Goal: Check status: Check status

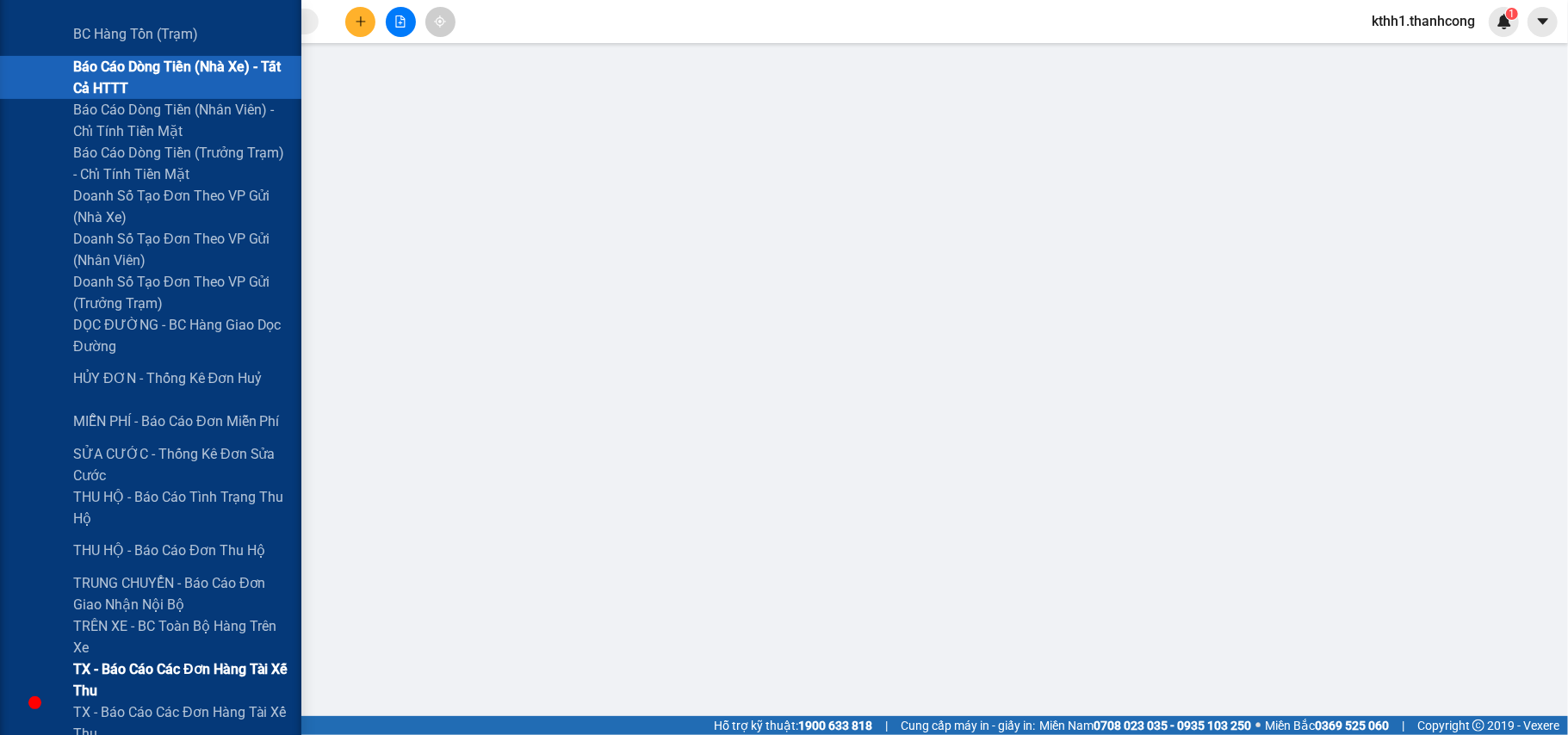
scroll to position [459, 0]
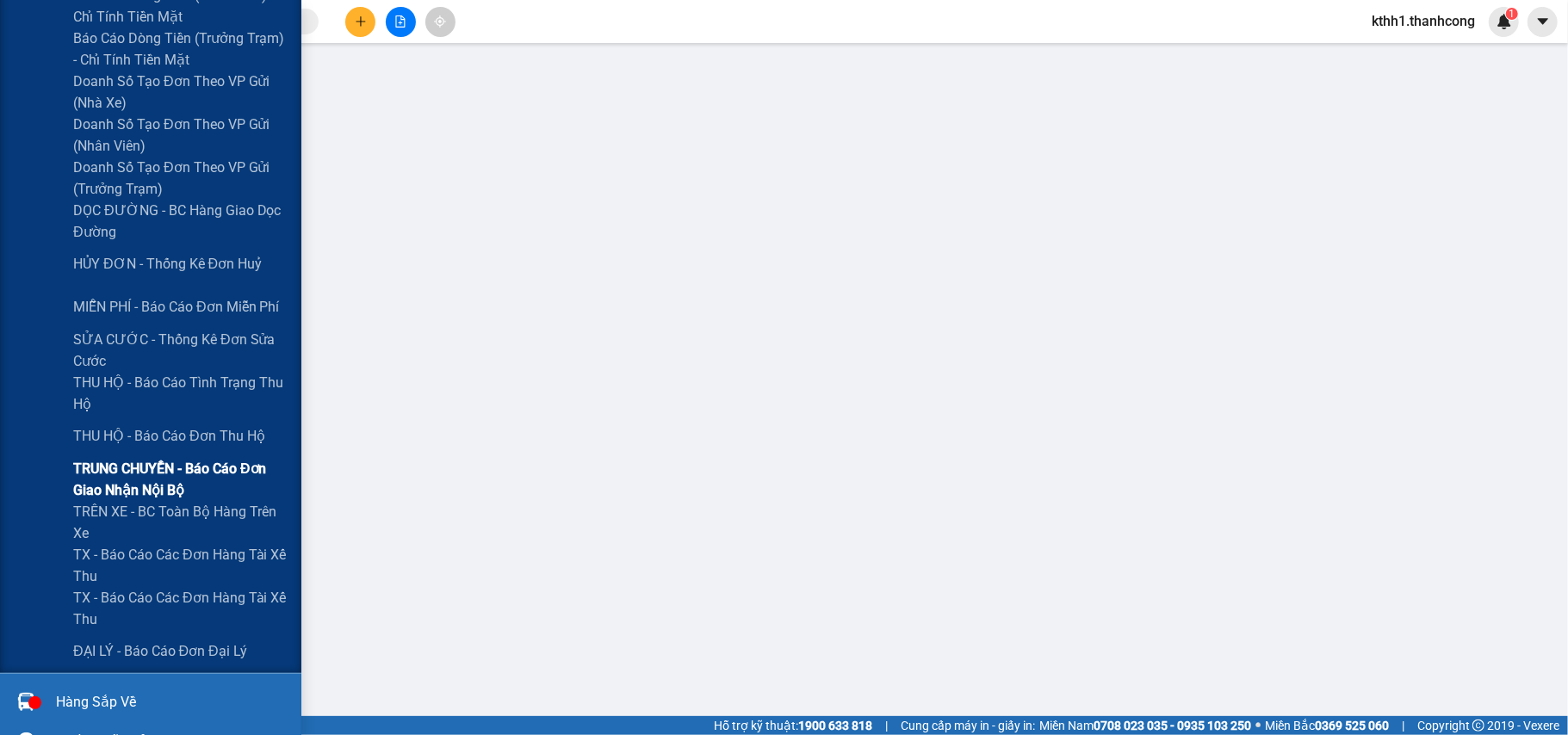
click at [158, 469] on span "TRUNG CHUYỂN - Báo cáo đơn giao nhận nội bộ" at bounding box center [181, 480] width 216 height 43
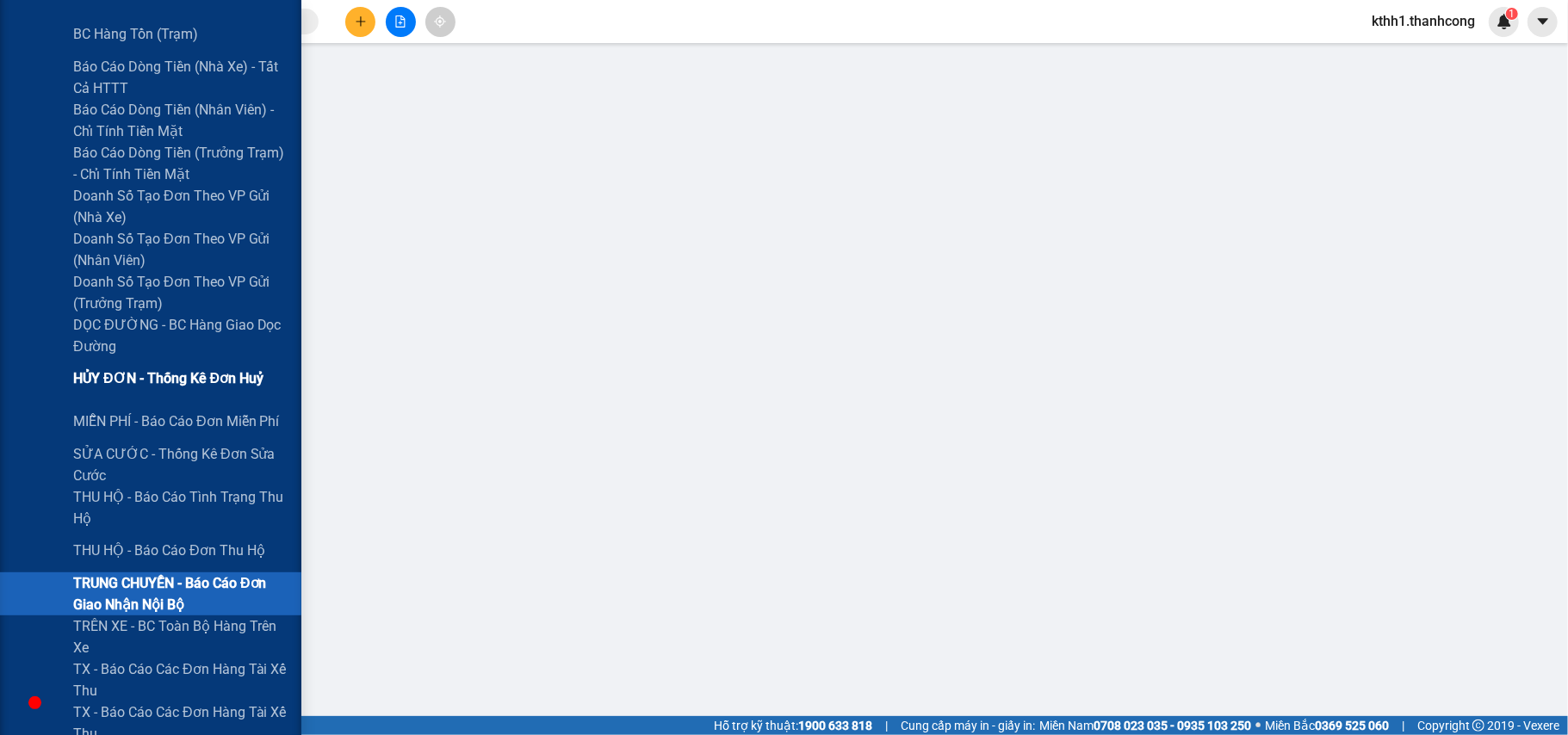
scroll to position [459, 0]
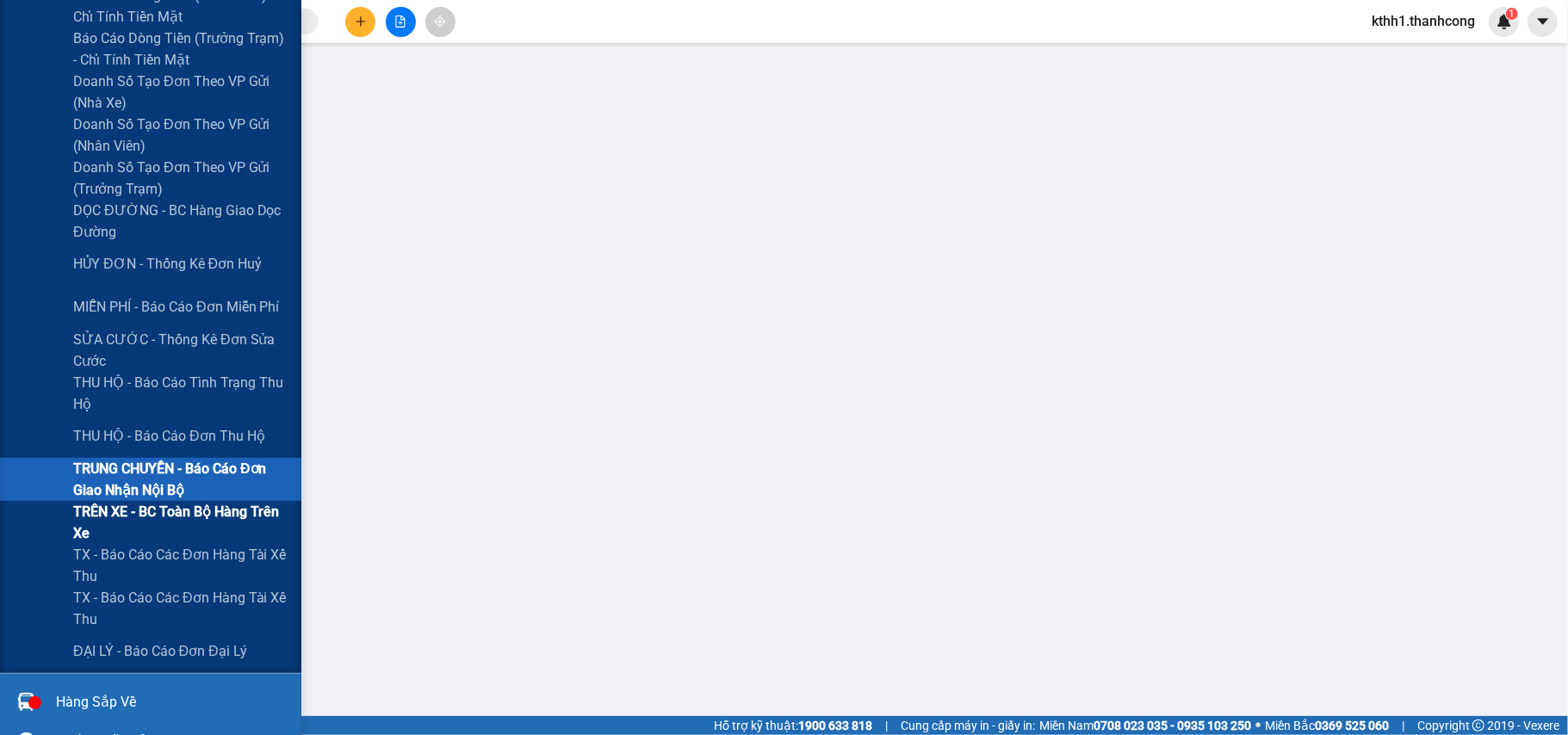
click at [211, 510] on span "TRÊN XE - BC toàn bộ hàng trên xe" at bounding box center [181, 523] width 216 height 43
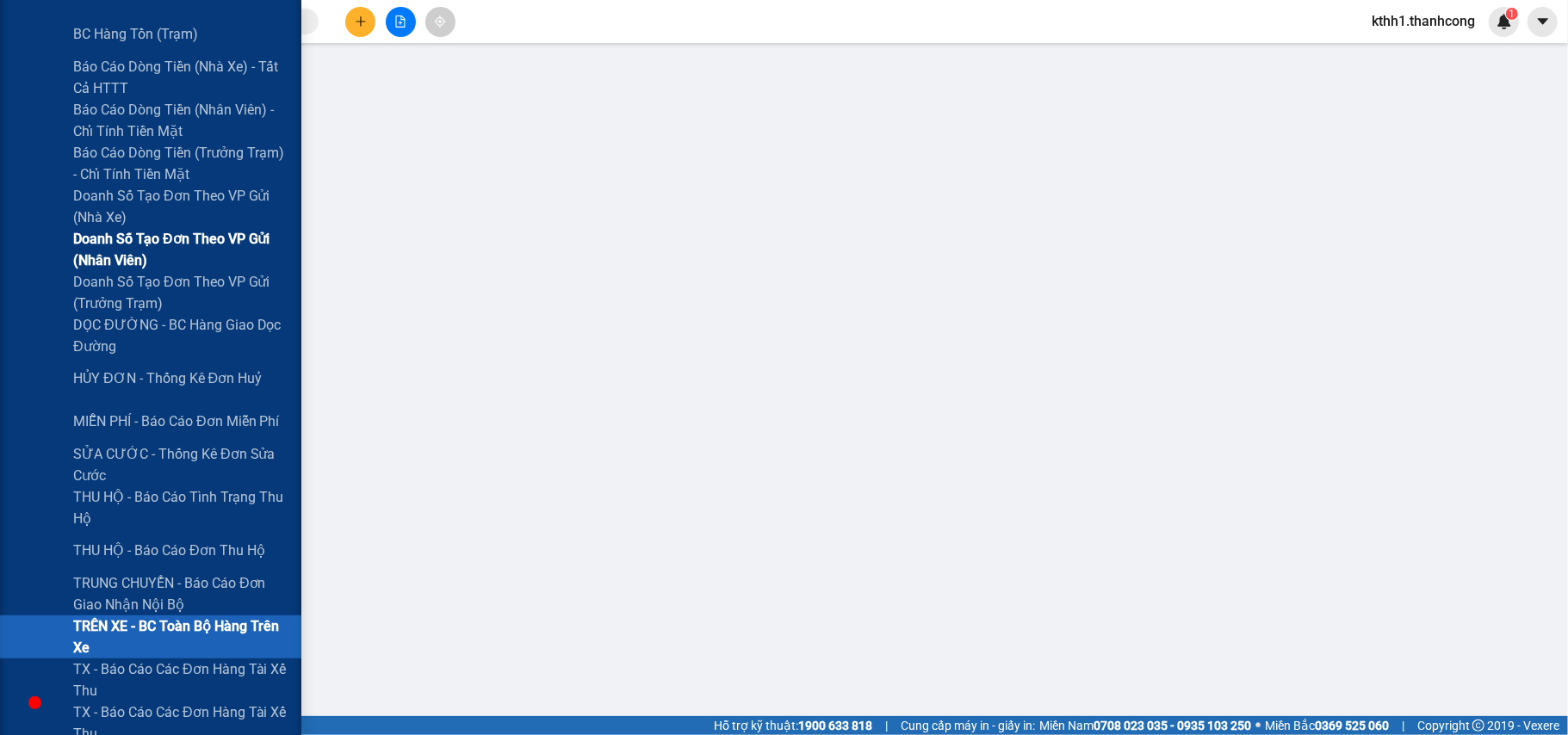
scroll to position [459, 0]
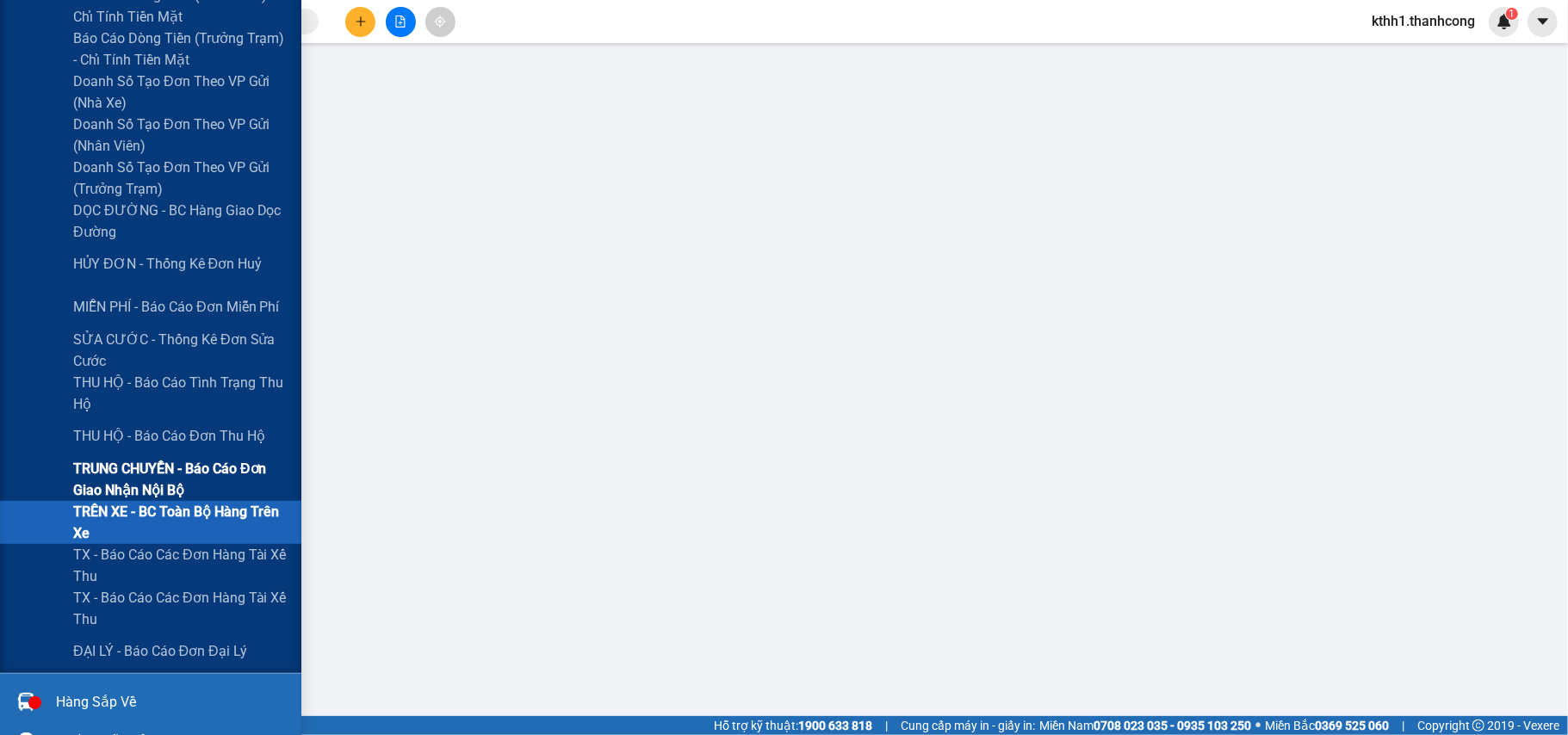
click at [225, 469] on span "TRUNG CHUYỂN - Báo cáo đơn giao nhận nội bộ" at bounding box center [181, 480] width 216 height 43
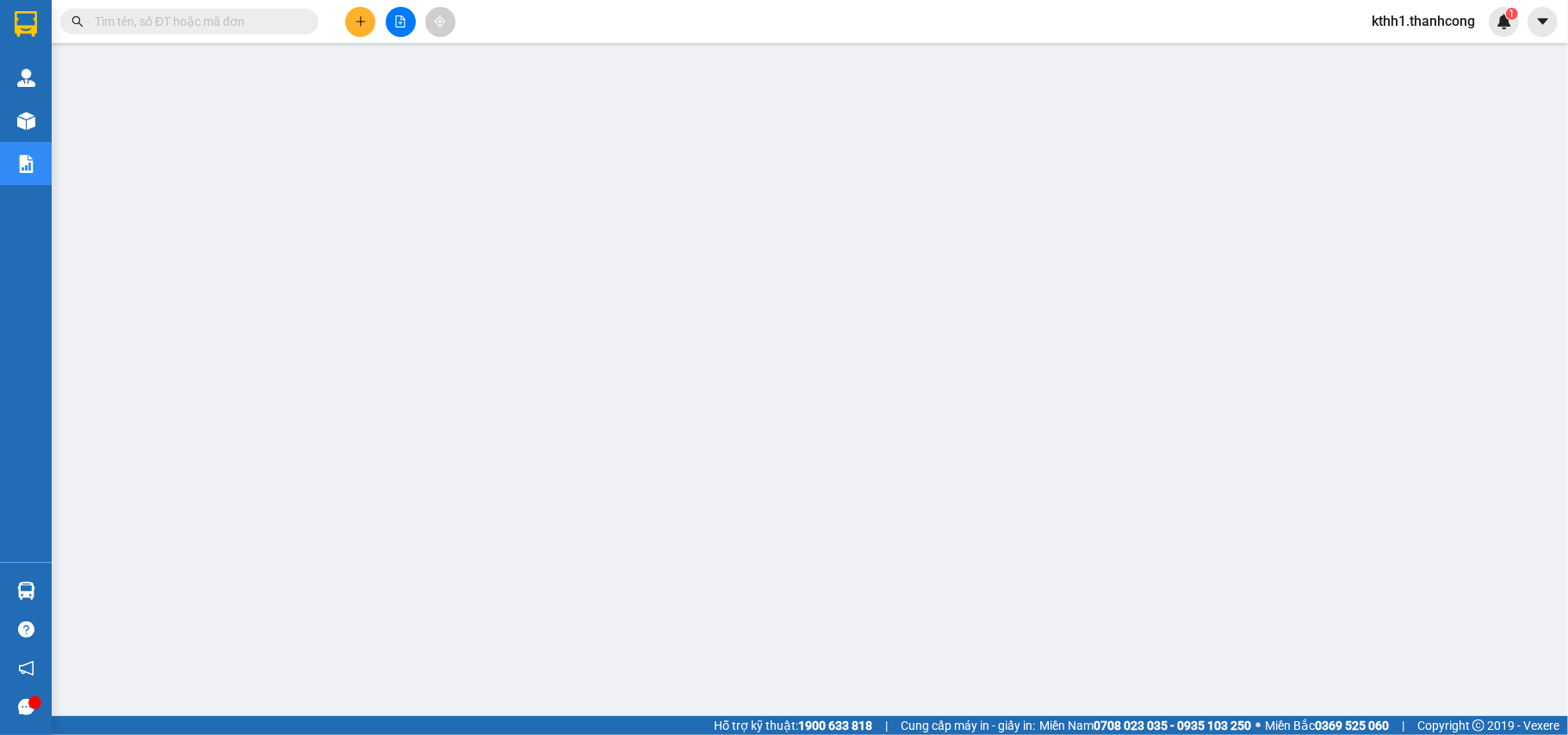
click at [228, 23] on input "text" at bounding box center [196, 22] width 203 height 19
paste input "ĐX1209250012"
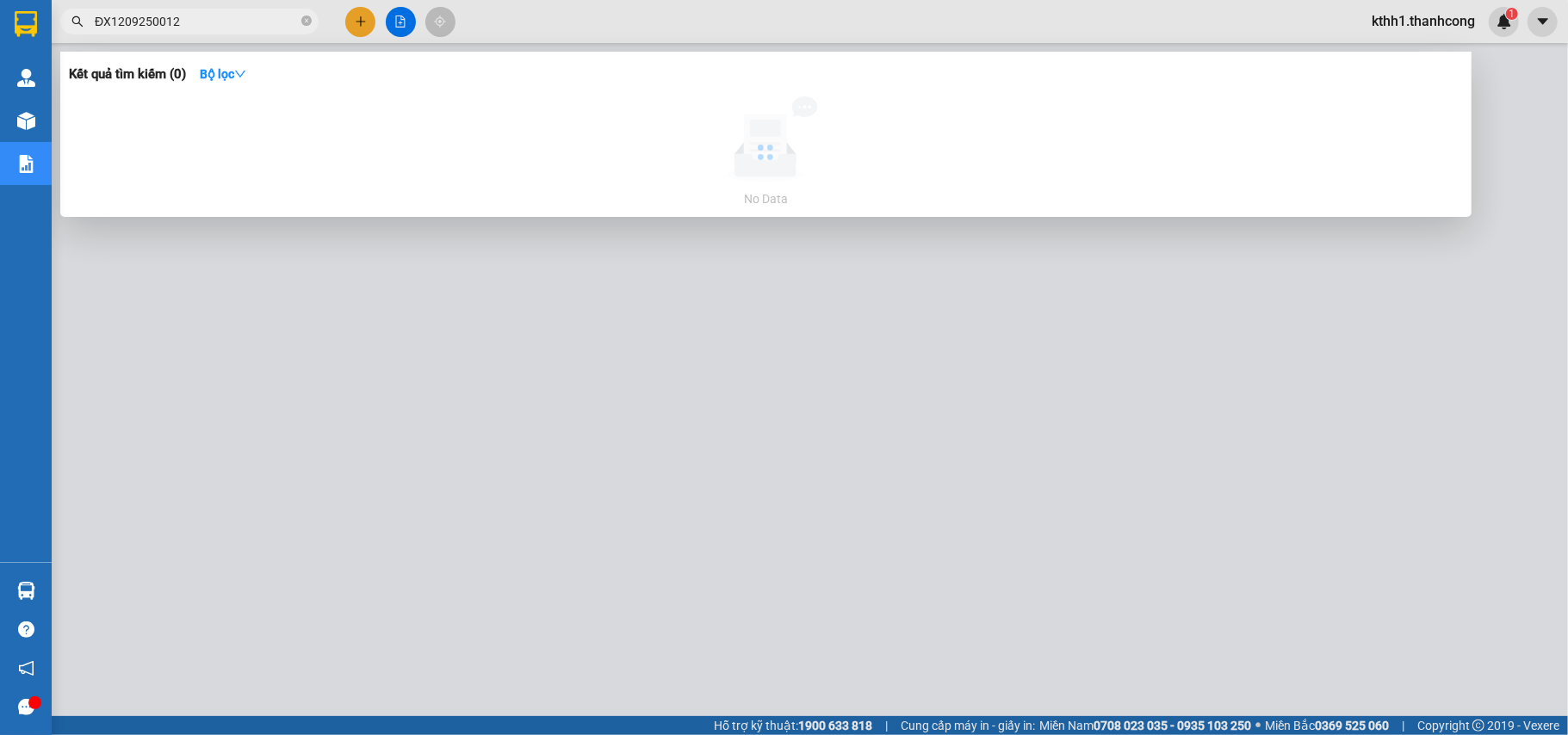
type input "ĐX1209250012"
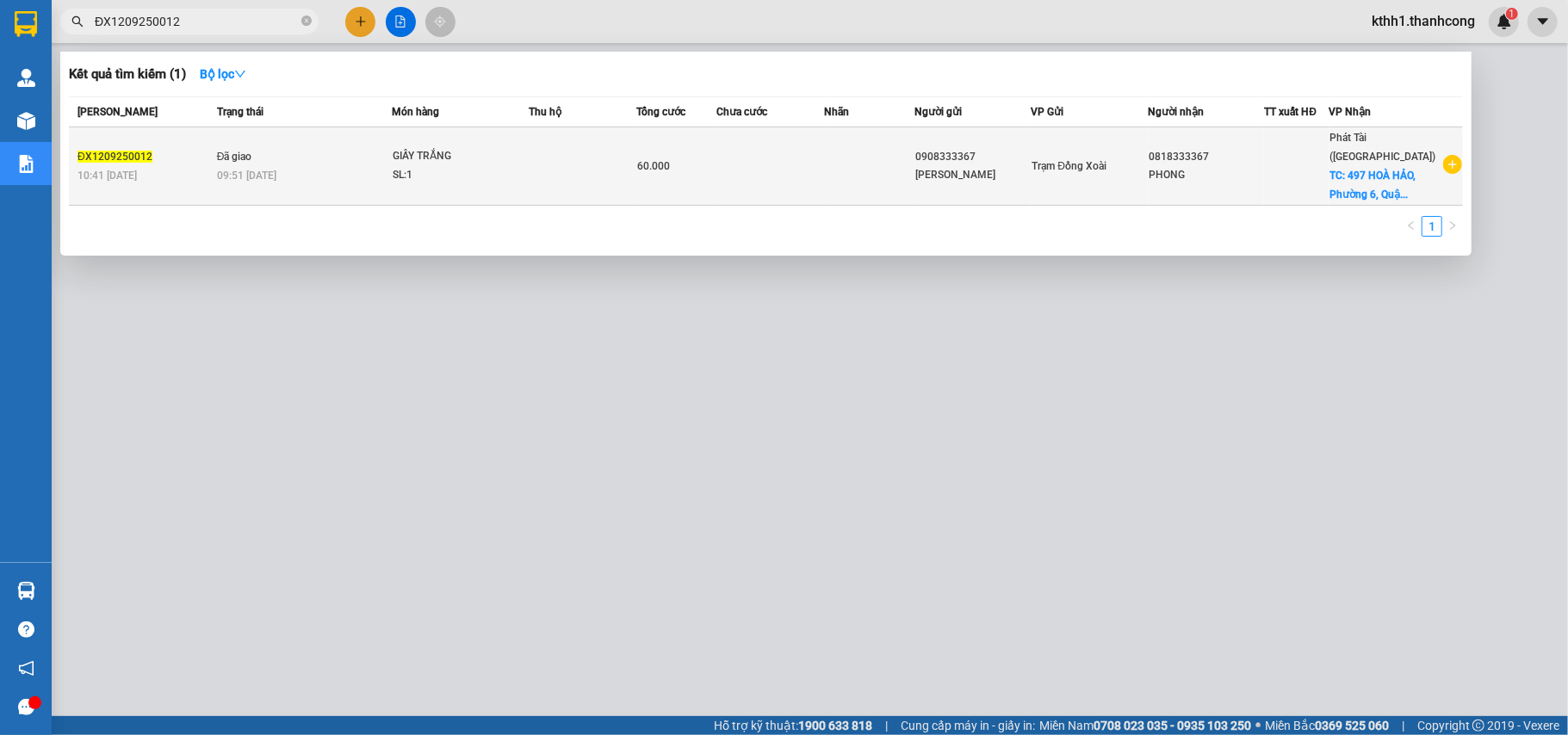
click at [644, 160] on span "60.000" at bounding box center [654, 166] width 33 height 12
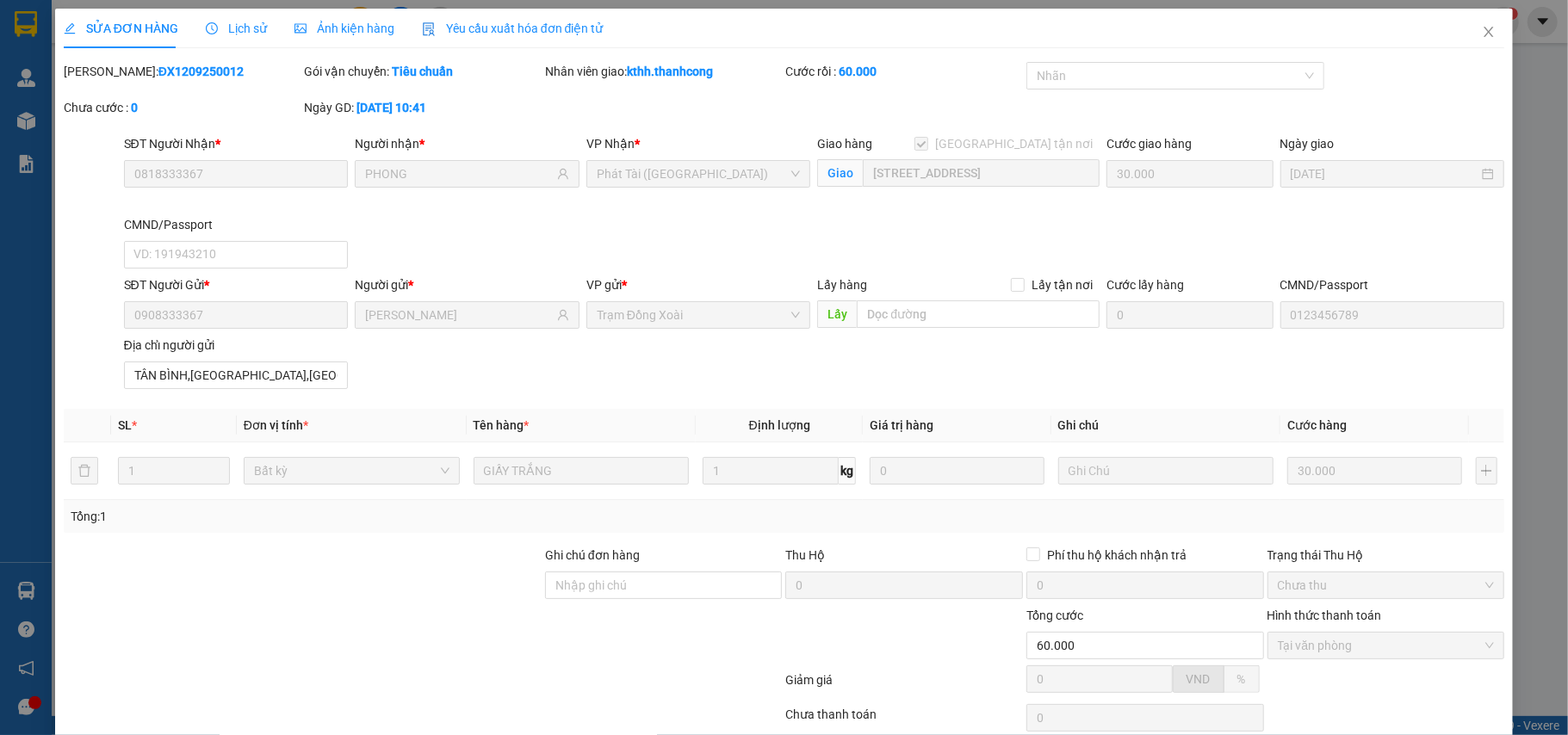
type input "0818333367"
type input "PHONG"
checkbox input "true"
type input "[STREET_ADDRESS]"
type input "30.000"
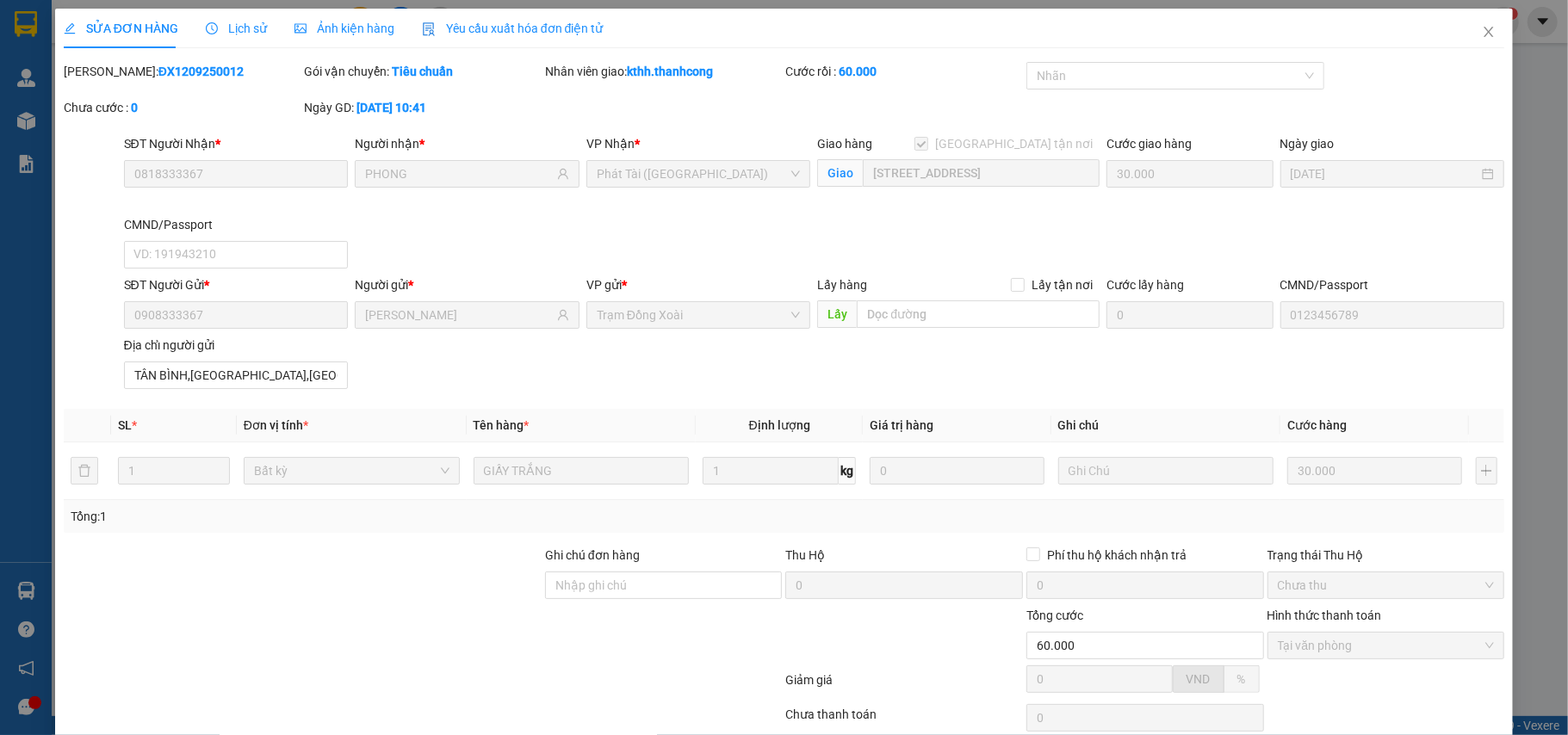
type input "0908333367"
type input "[PERSON_NAME]"
type input "0123456789"
type input "TÂN BÌNH,[GEOGRAPHIC_DATA],[GEOGRAPHIC_DATA]"
type input "60.000"
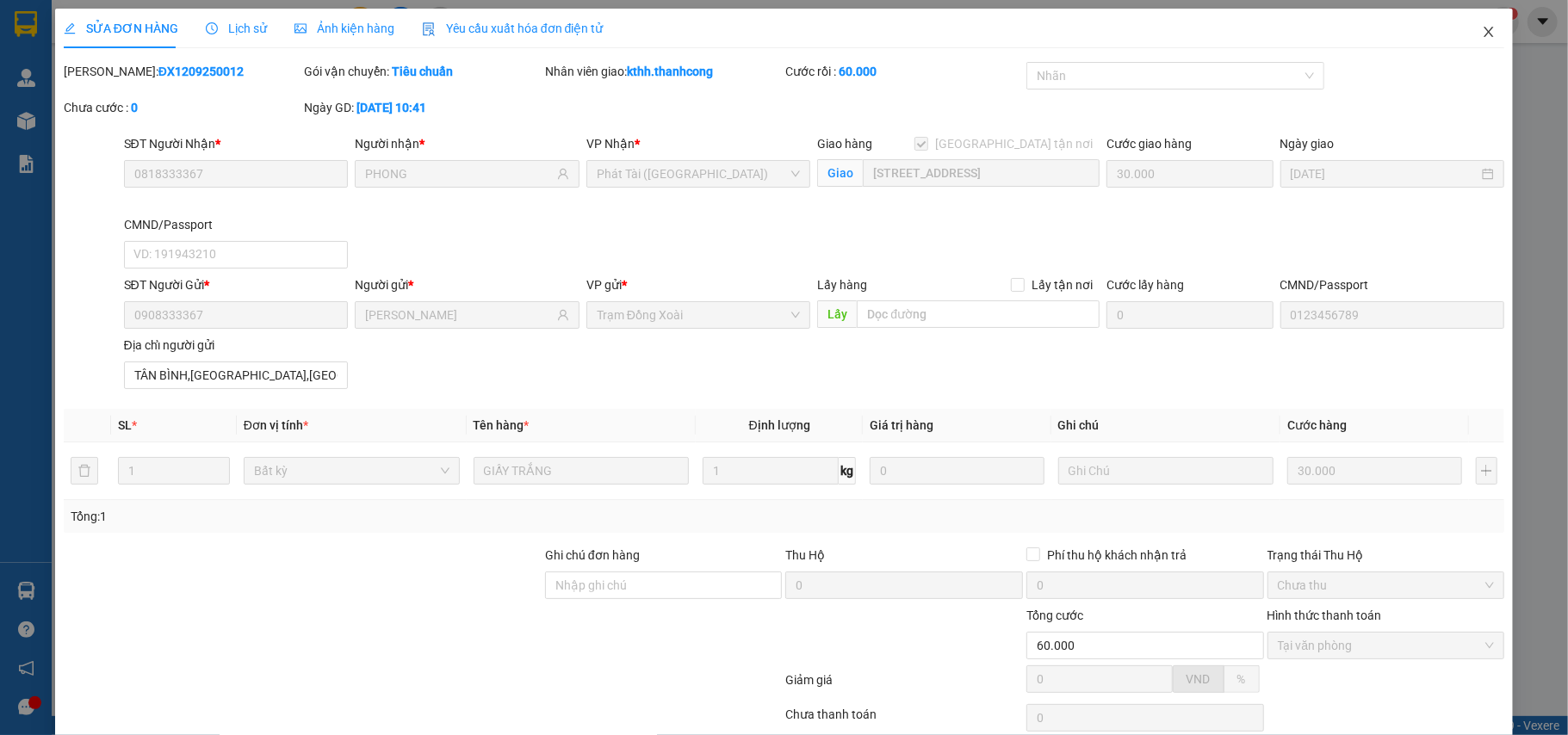
click at [1482, 32] on icon "close" at bounding box center [1489, 32] width 14 height 14
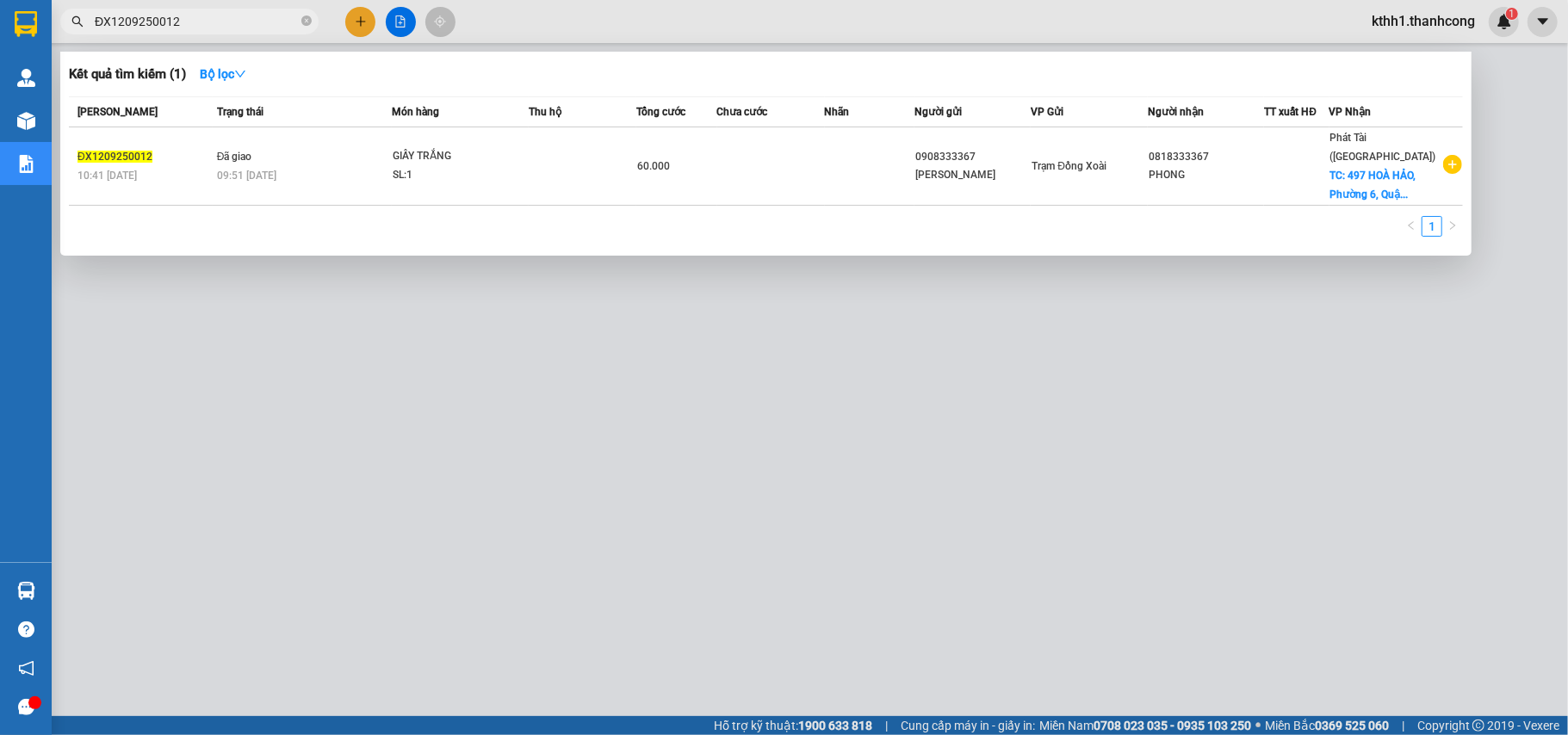
click at [211, 21] on input "ĐX1209250012" at bounding box center [196, 22] width 203 height 19
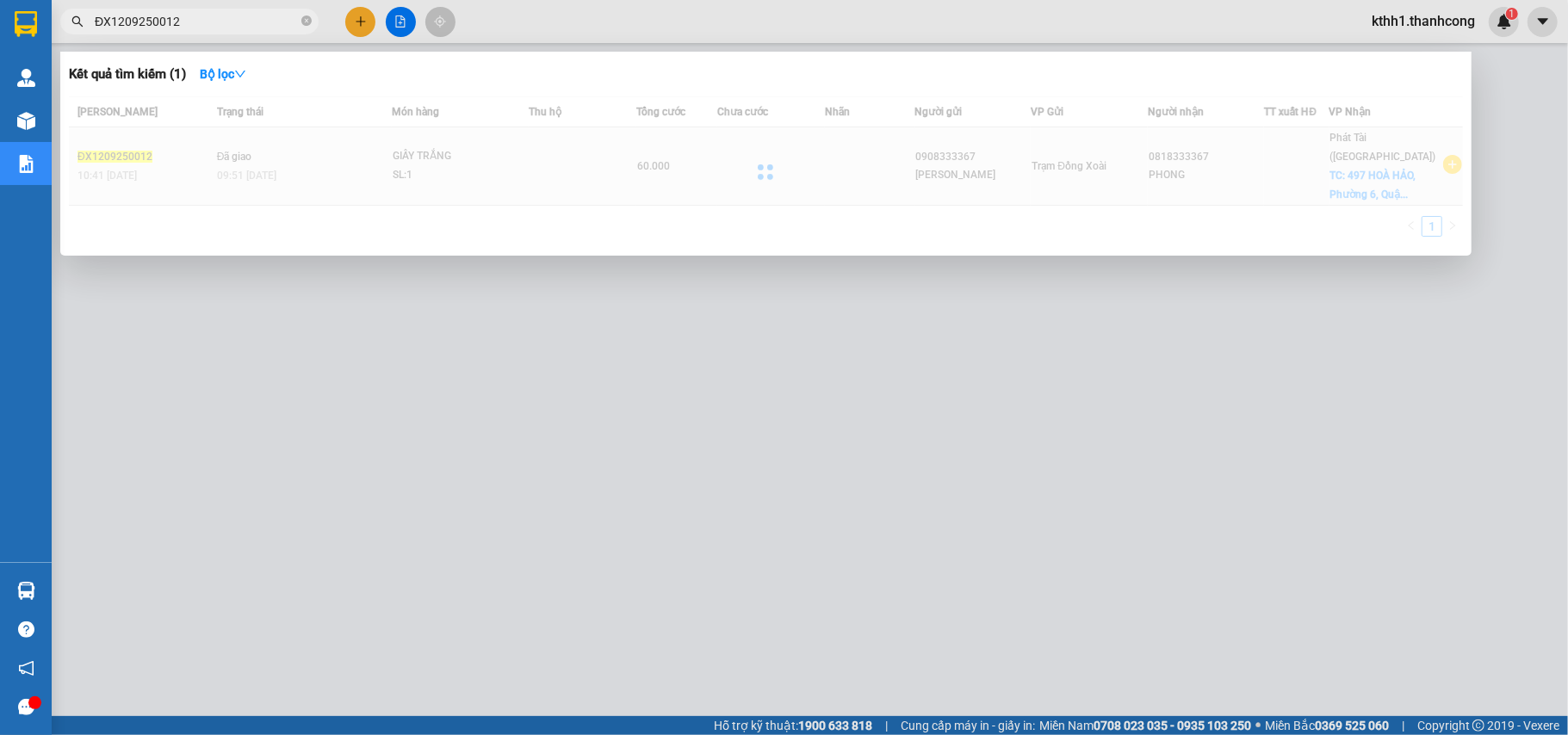
click at [1045, 162] on div at bounding box center [766, 171] width 1394 height 150
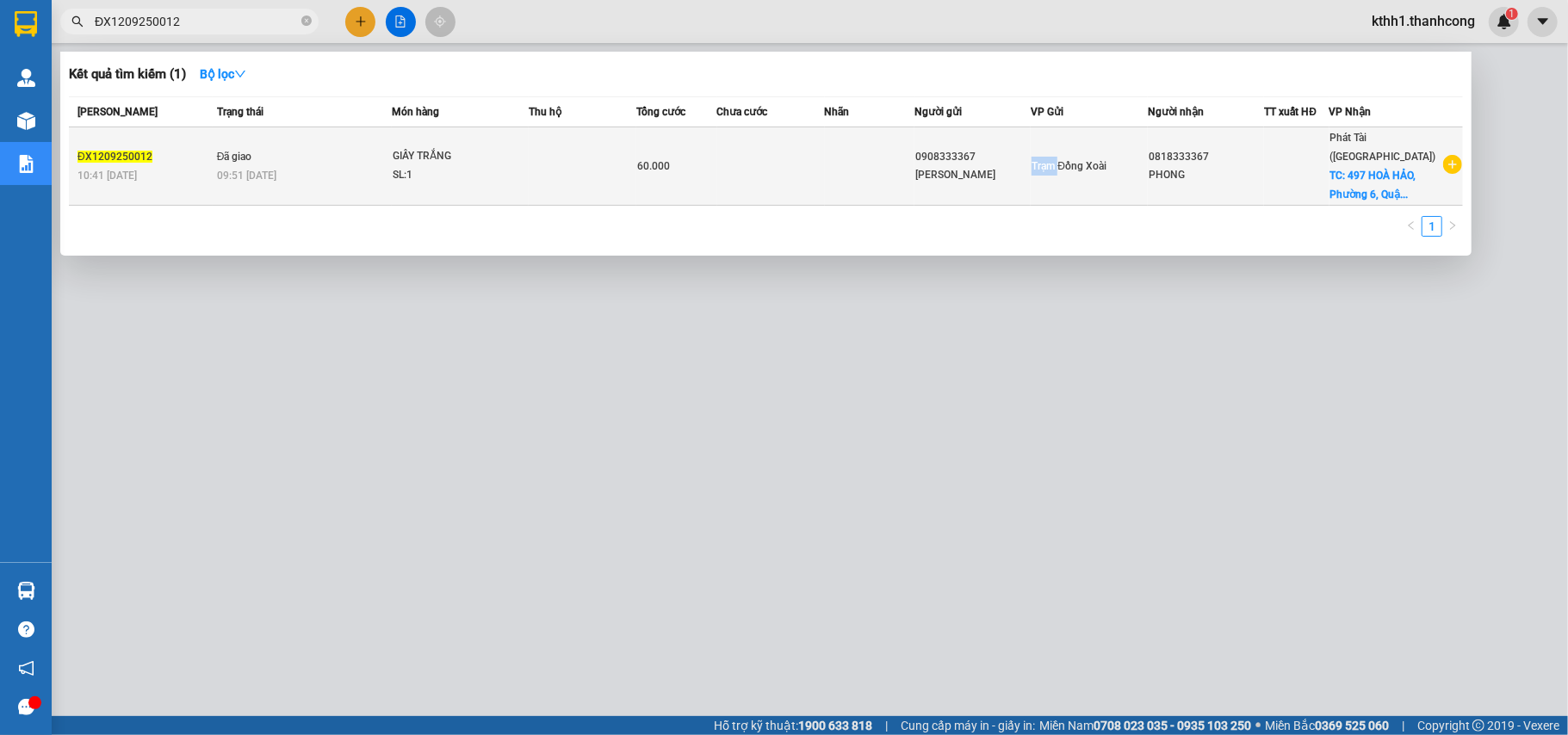
click at [1045, 162] on div "Trạm Đồng Xoài" at bounding box center [1089, 166] width 116 height 19
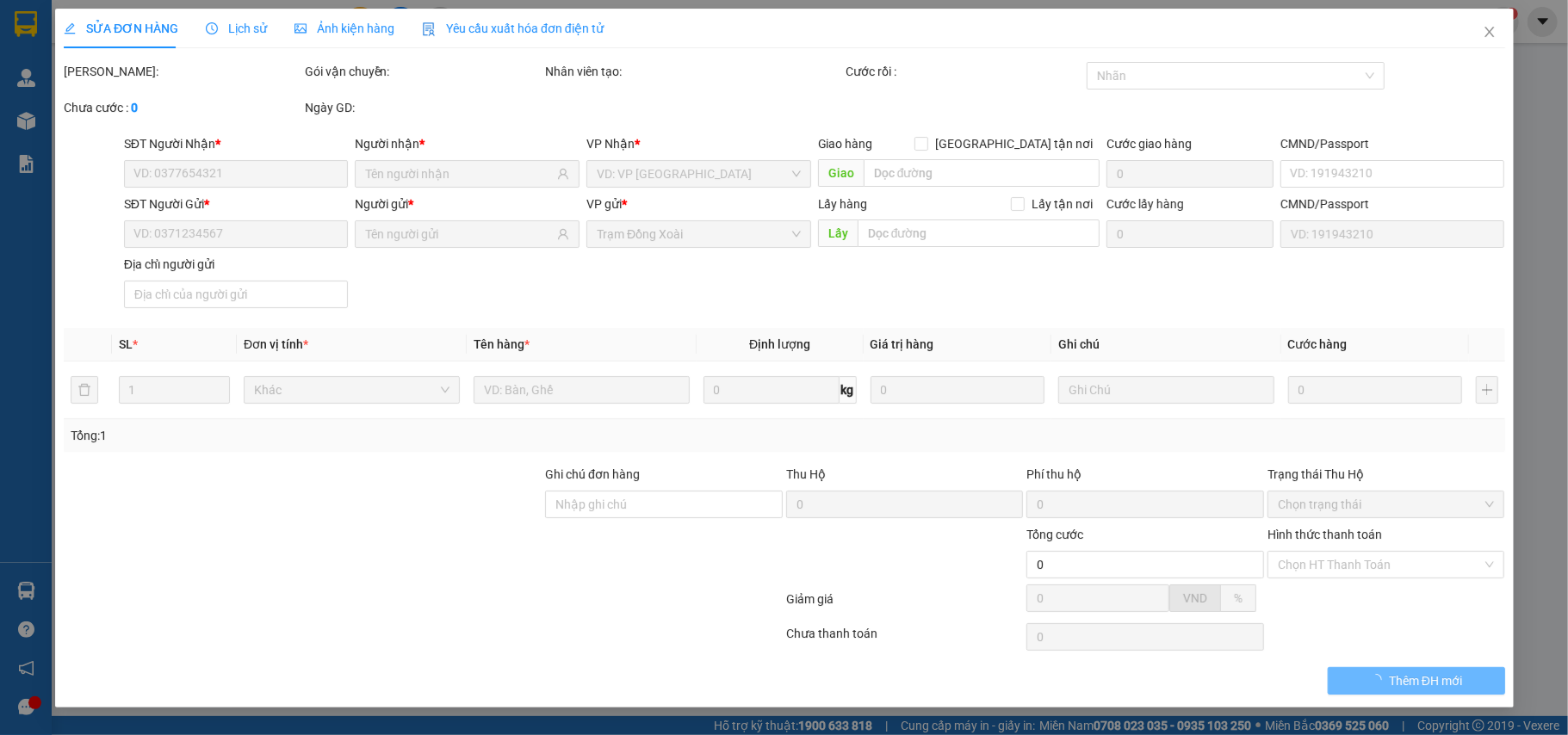
type input "0818333367"
type input "PHONG"
checkbox input "true"
type input "497 HOÀ HẢO, Phường 6, Quận 10"
type input "30.000"
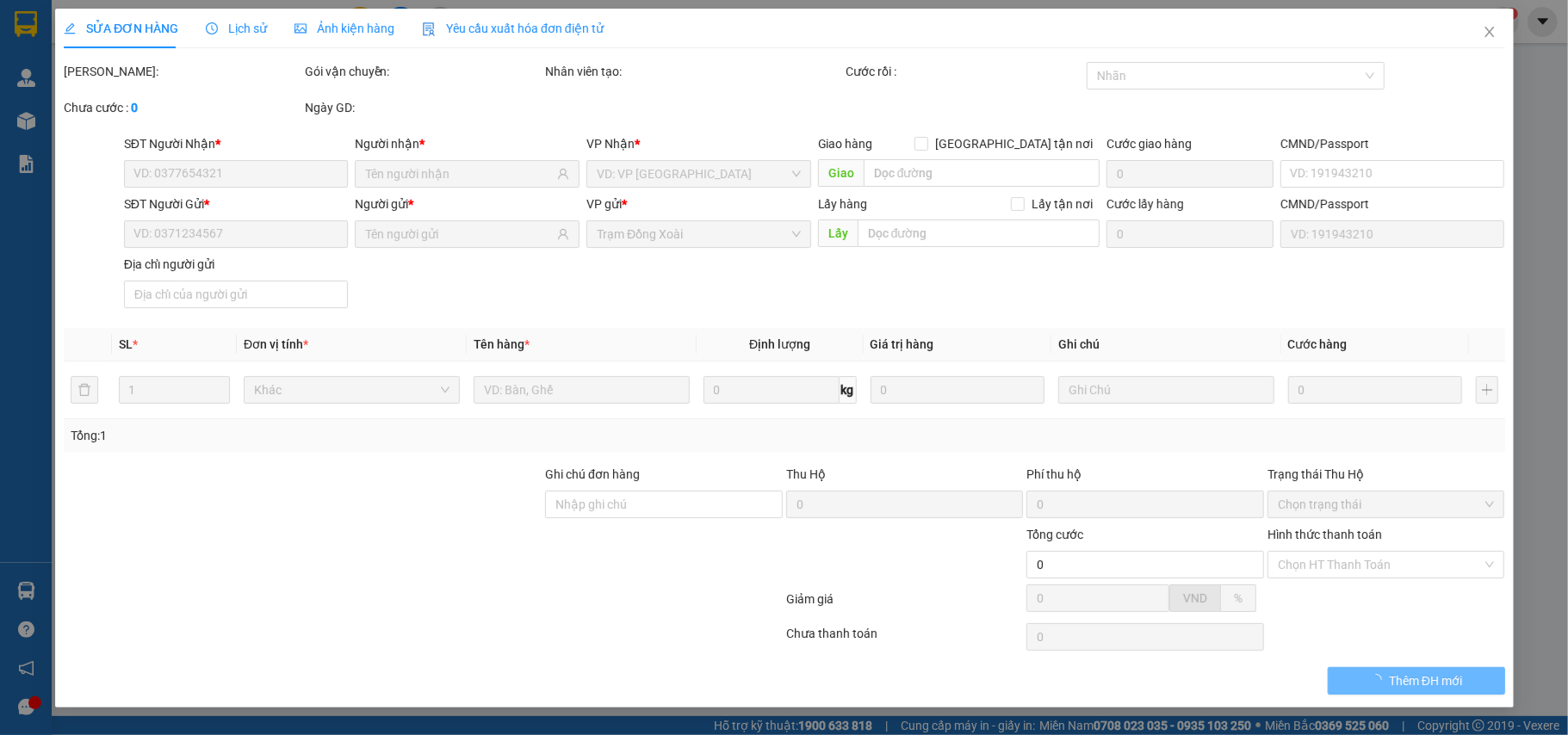
type input "0908333367"
type input "NGÔ XUÂN PHƯƠNG"
type input "0123456789"
type input "TÂN BÌNH,BÌNH PHƯỚC,ĐỒNG NAI"
type input "60.000"
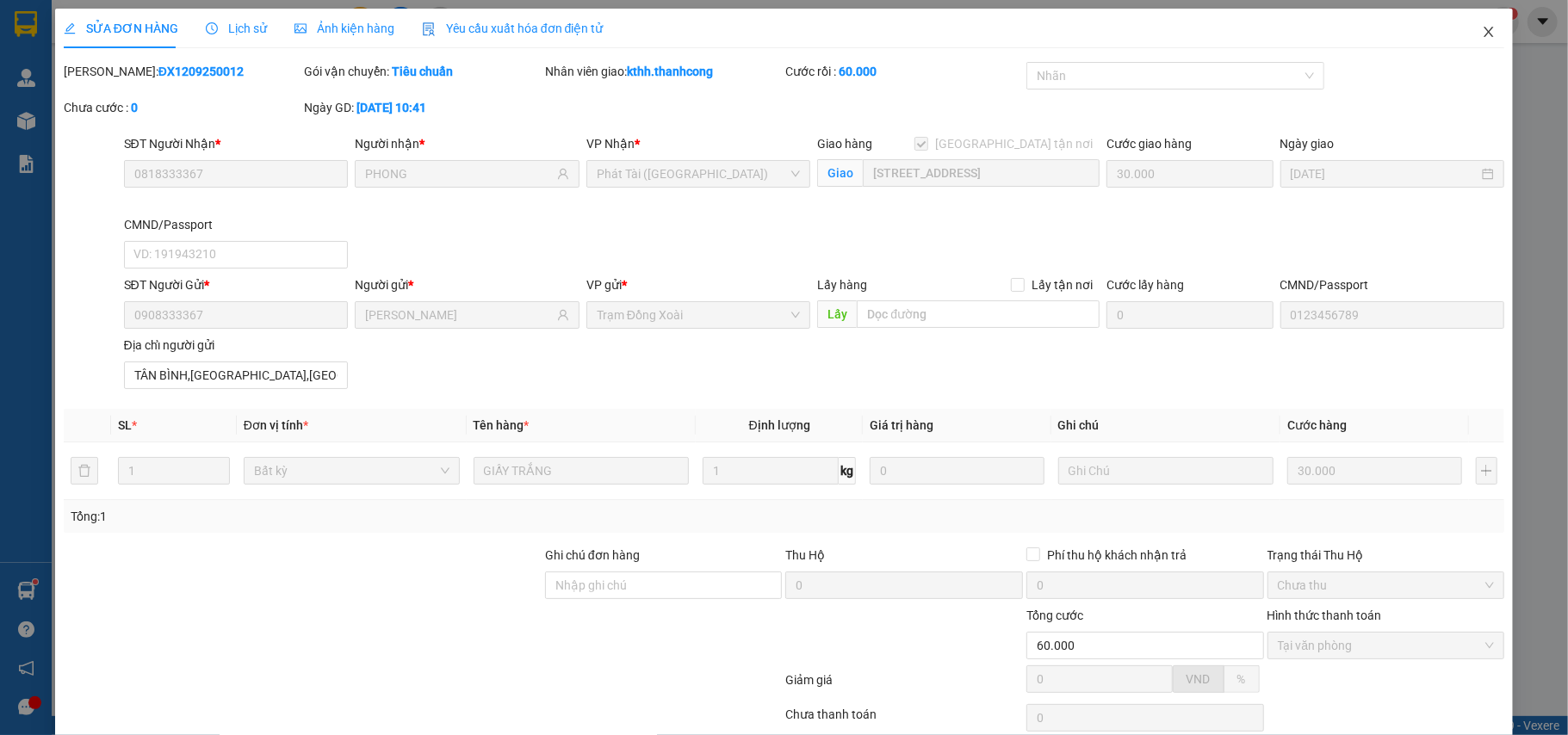
click at [1471, 40] on span "Close" at bounding box center [1488, 32] width 48 height 48
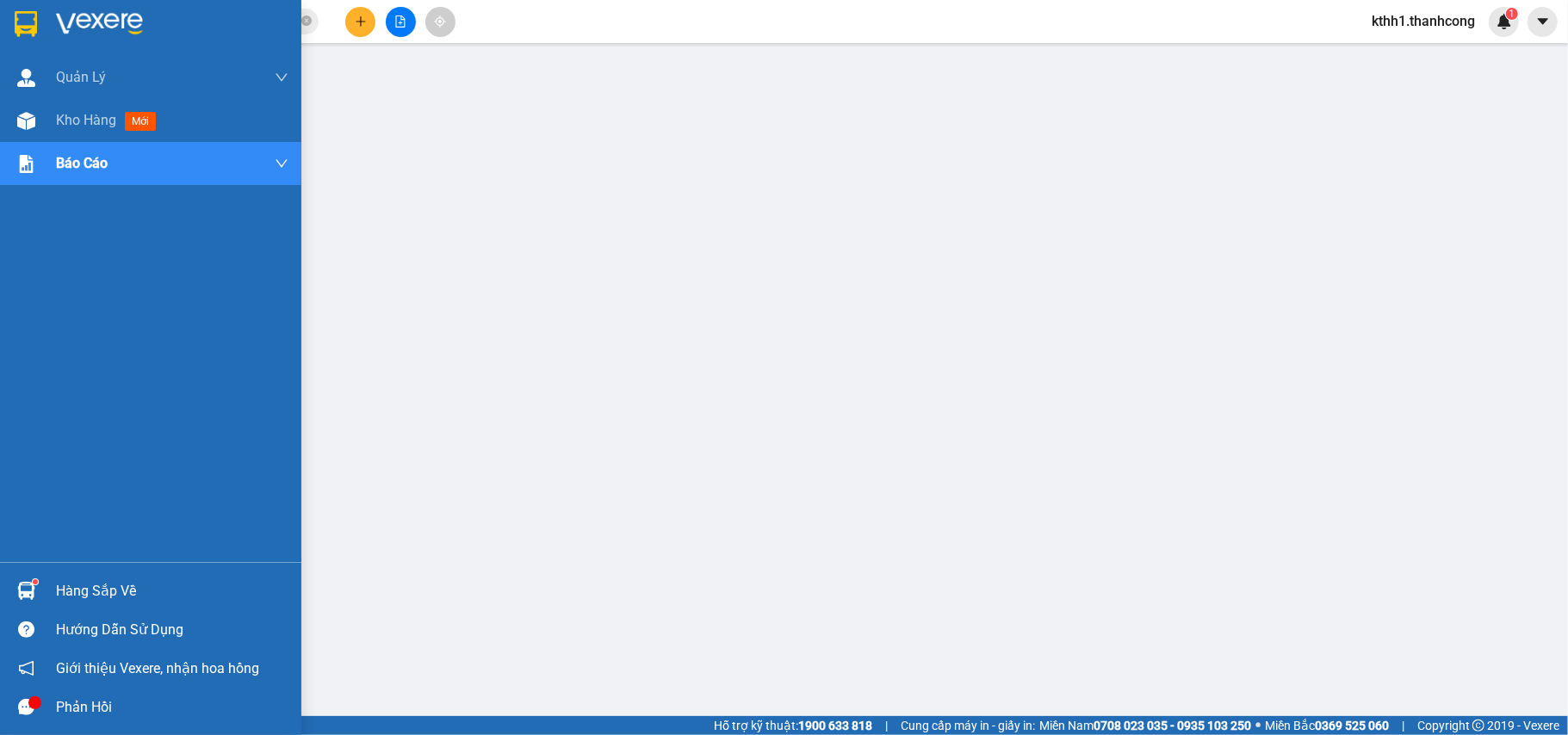
click at [126, 590] on div "Hàng sắp về" at bounding box center [172, 592] width 233 height 26
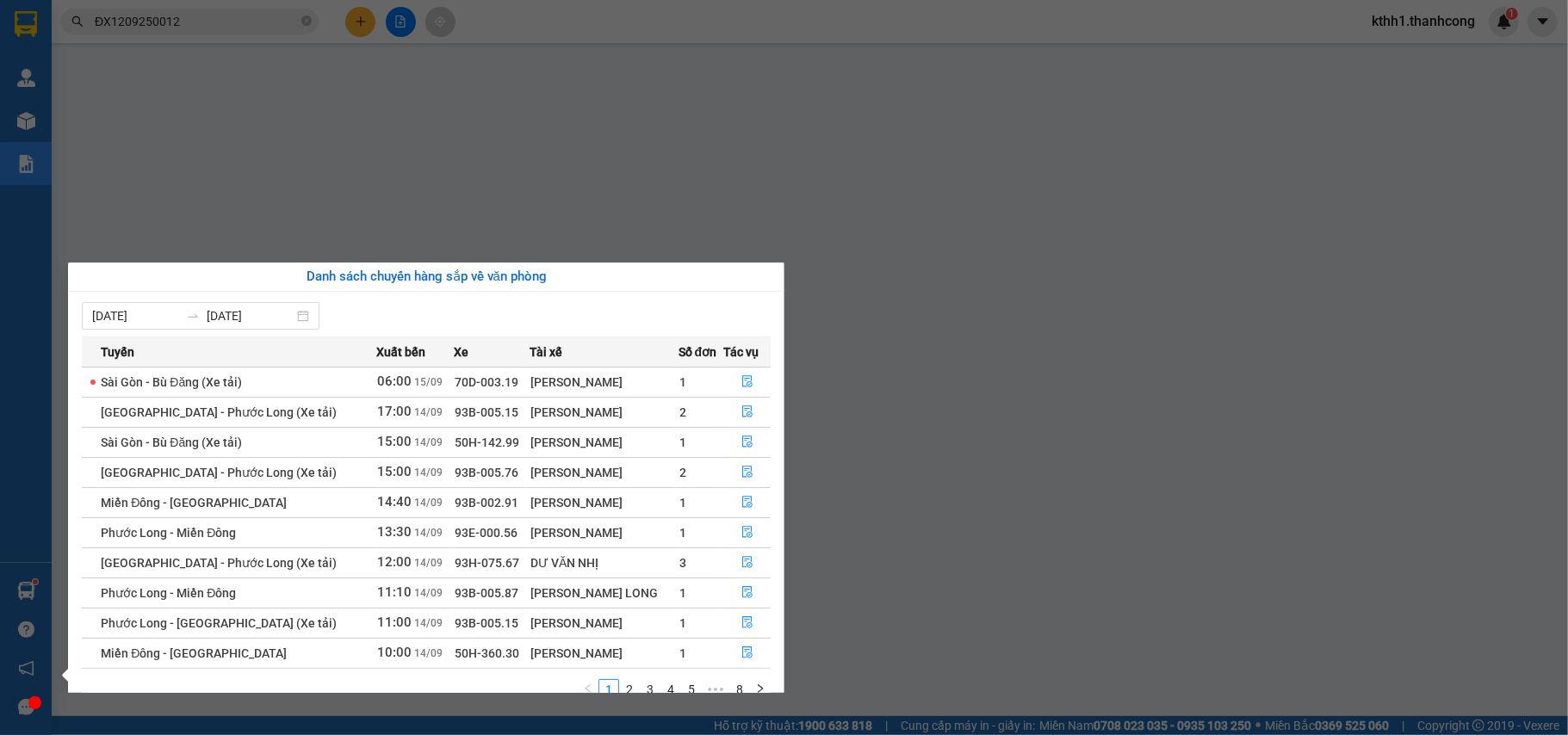
scroll to position [31, 0]
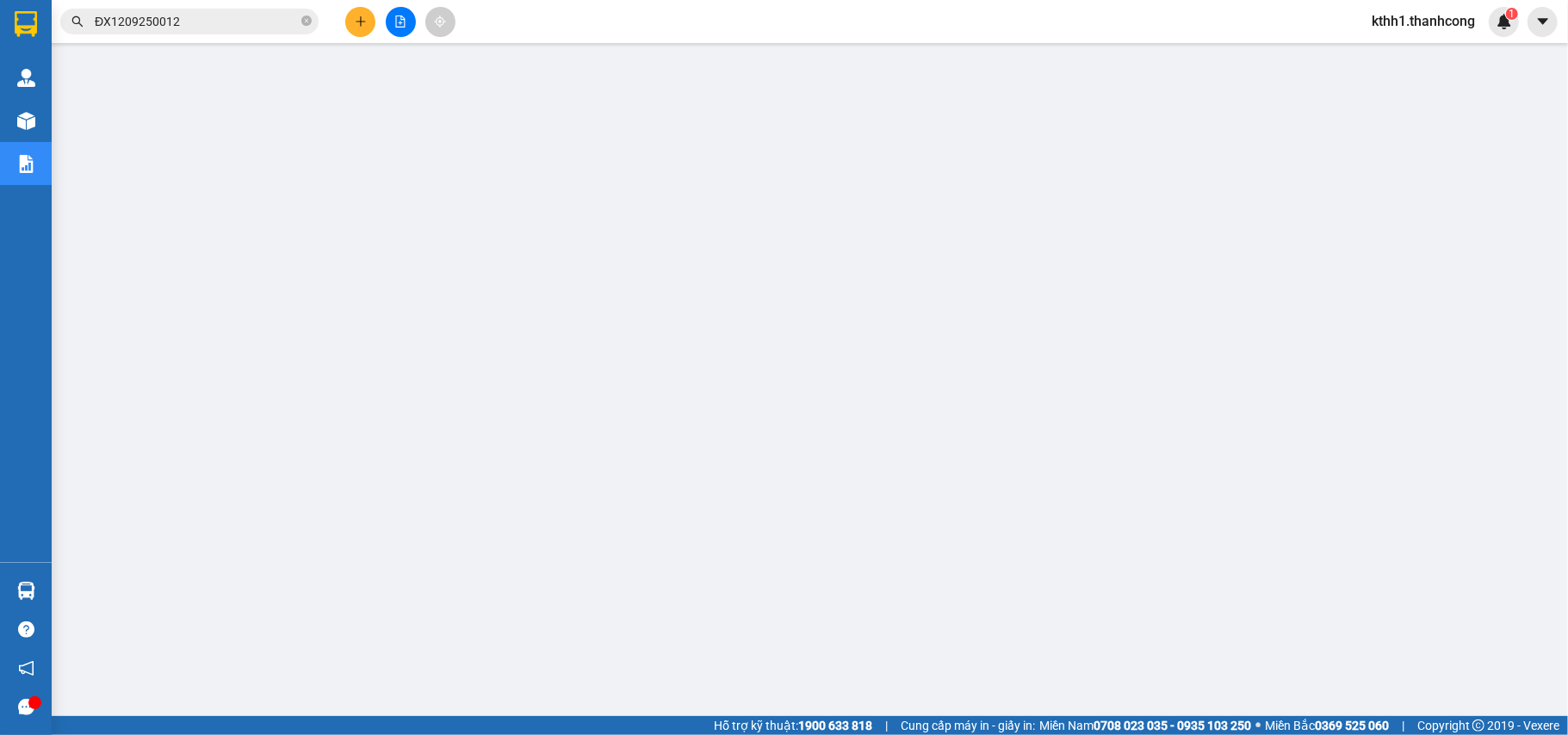
click at [1451, 23] on span "kthh1.thanhcong" at bounding box center [1424, 21] width 131 height 22
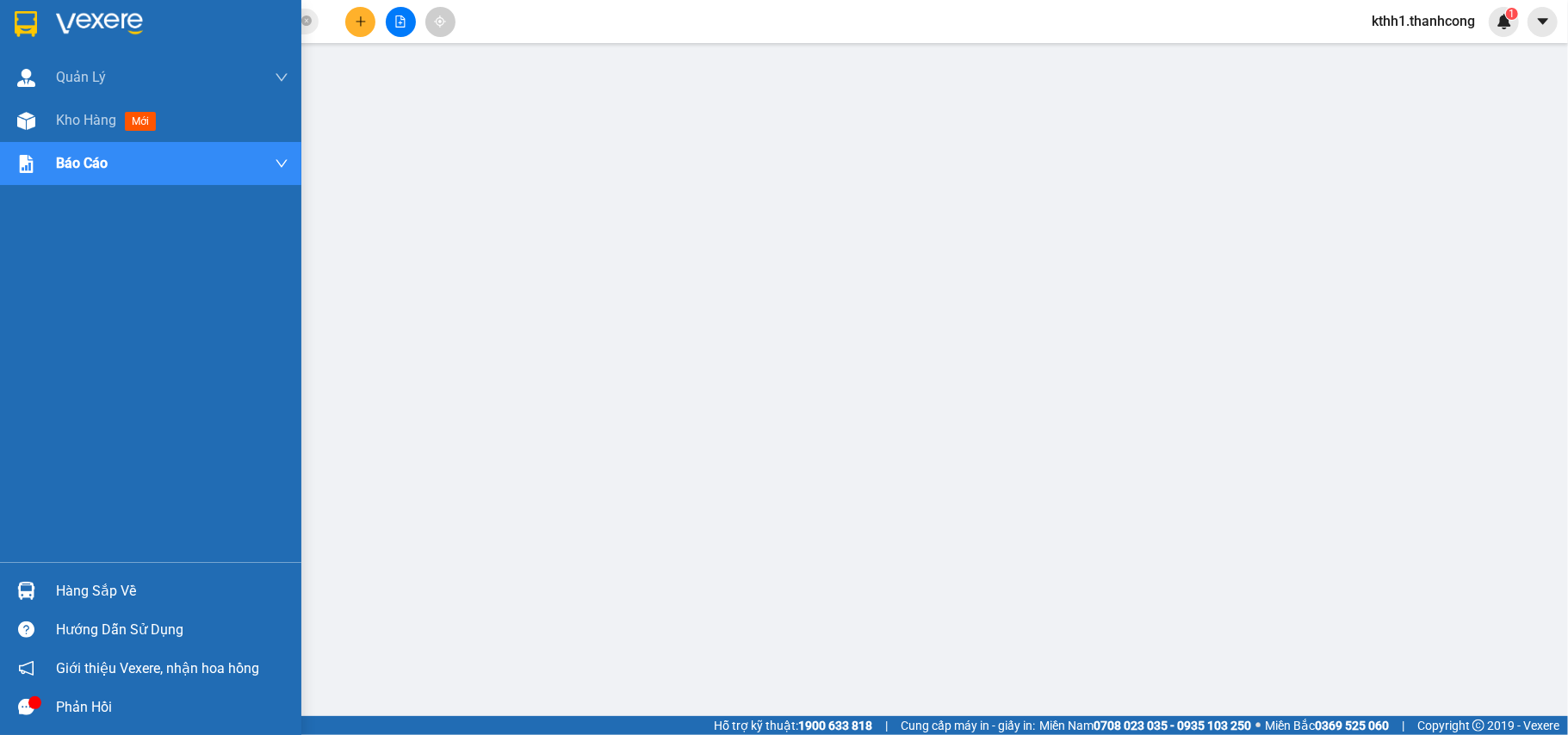
click at [102, 586] on div "Hàng sắp về" at bounding box center [172, 592] width 233 height 26
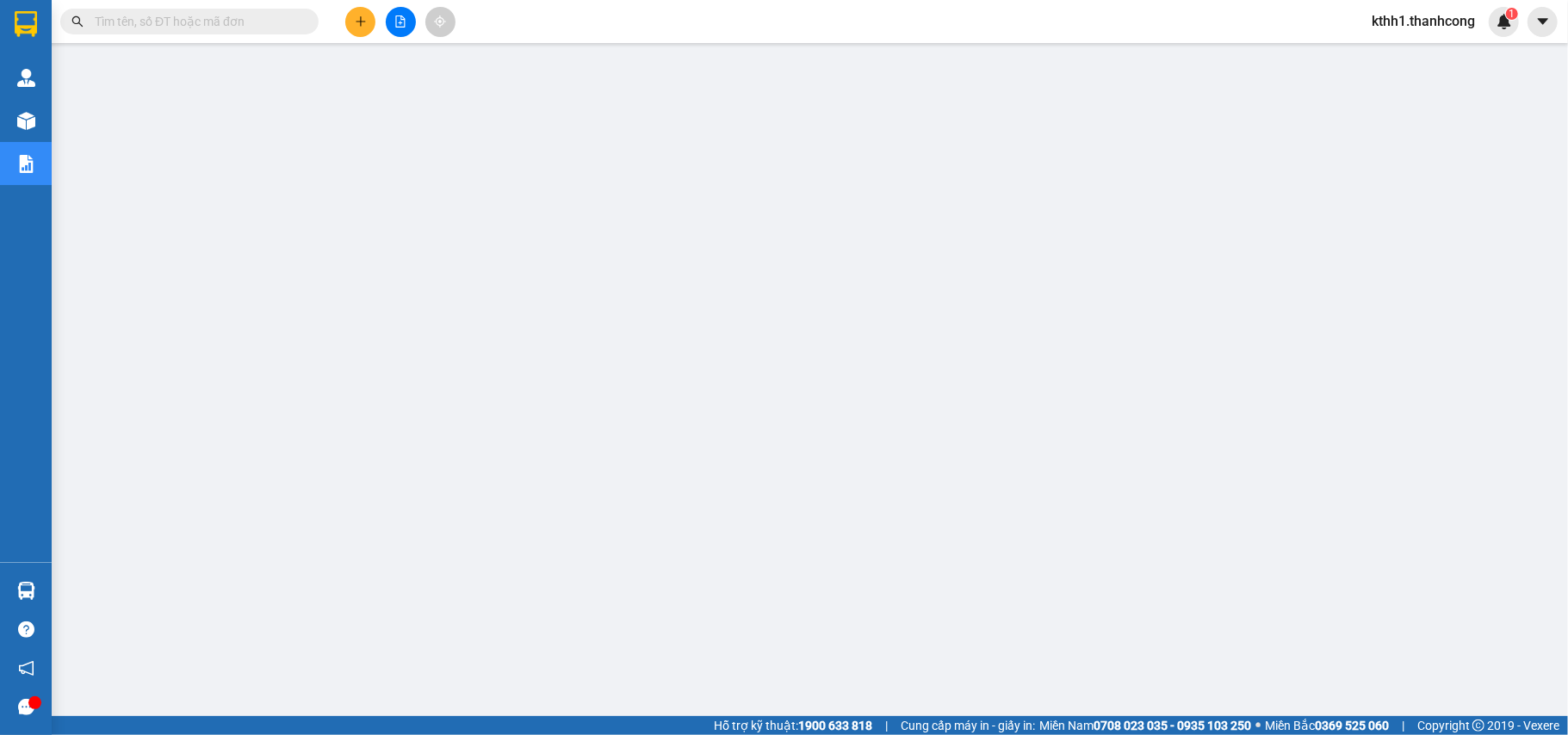
click at [193, 17] on input "text" at bounding box center [196, 22] width 203 height 19
paste input "NB1209250039"
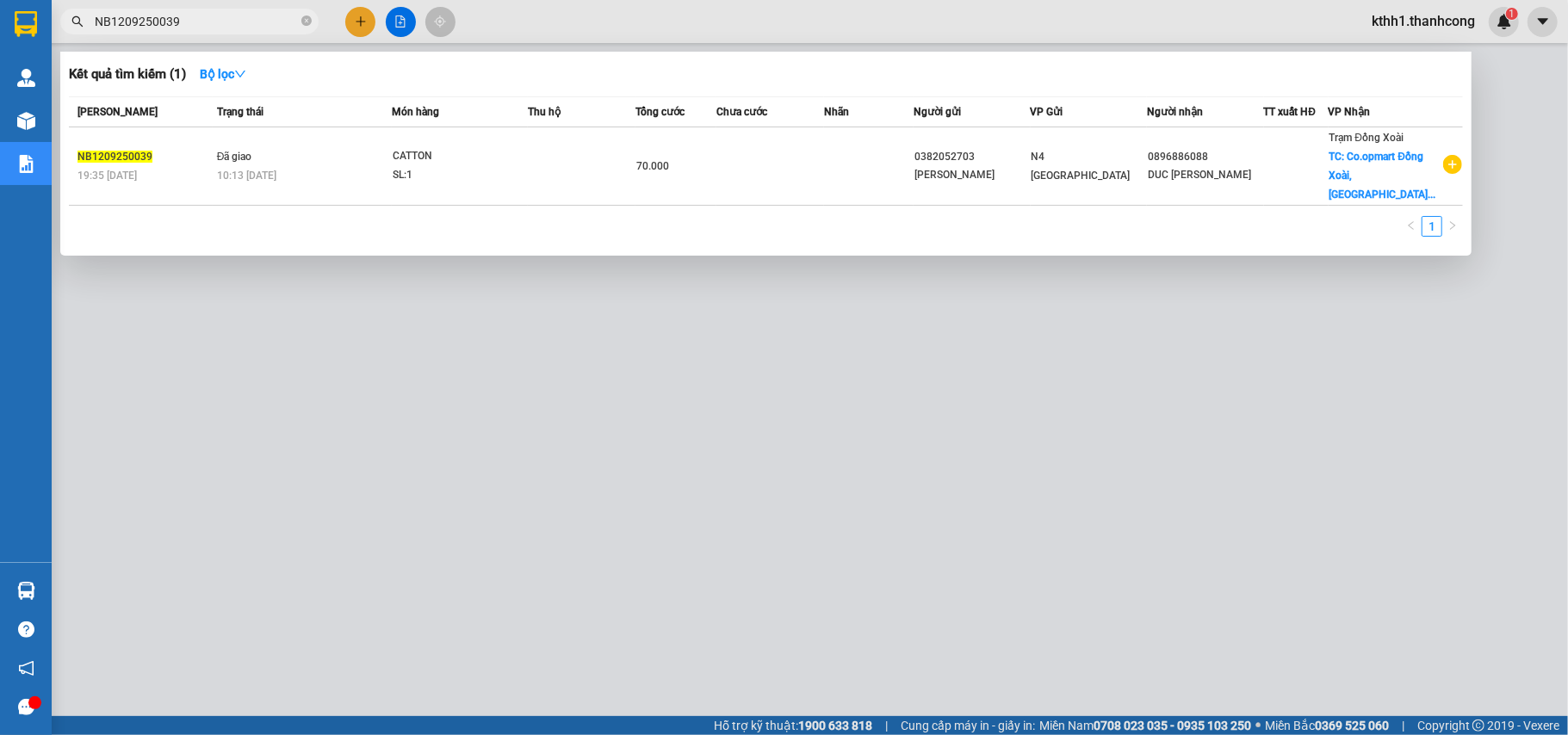
type input "NB1209250039"
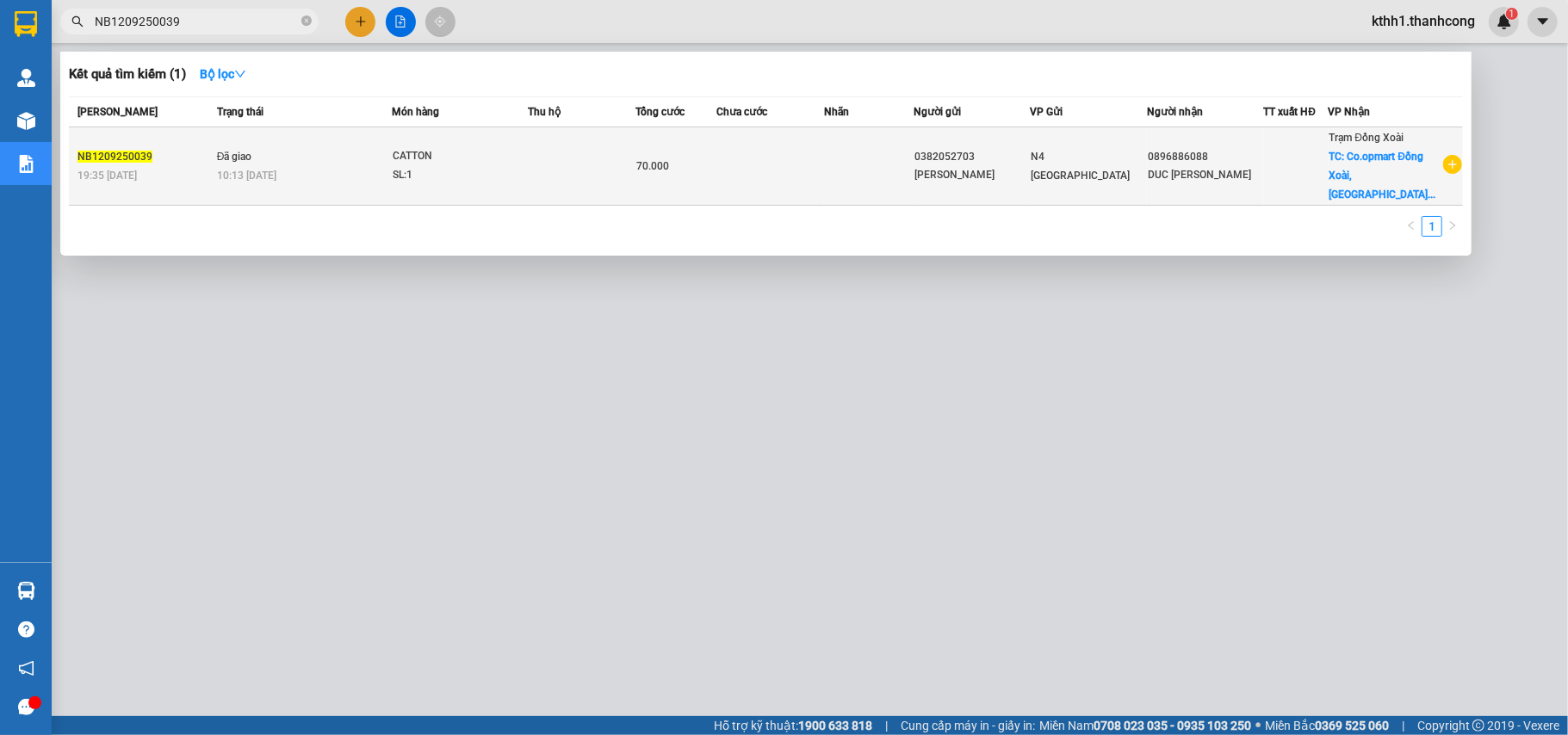
click at [928, 166] on div "NGUYỄN NGÔ KHẮC HUY" at bounding box center [972, 175] width 115 height 18
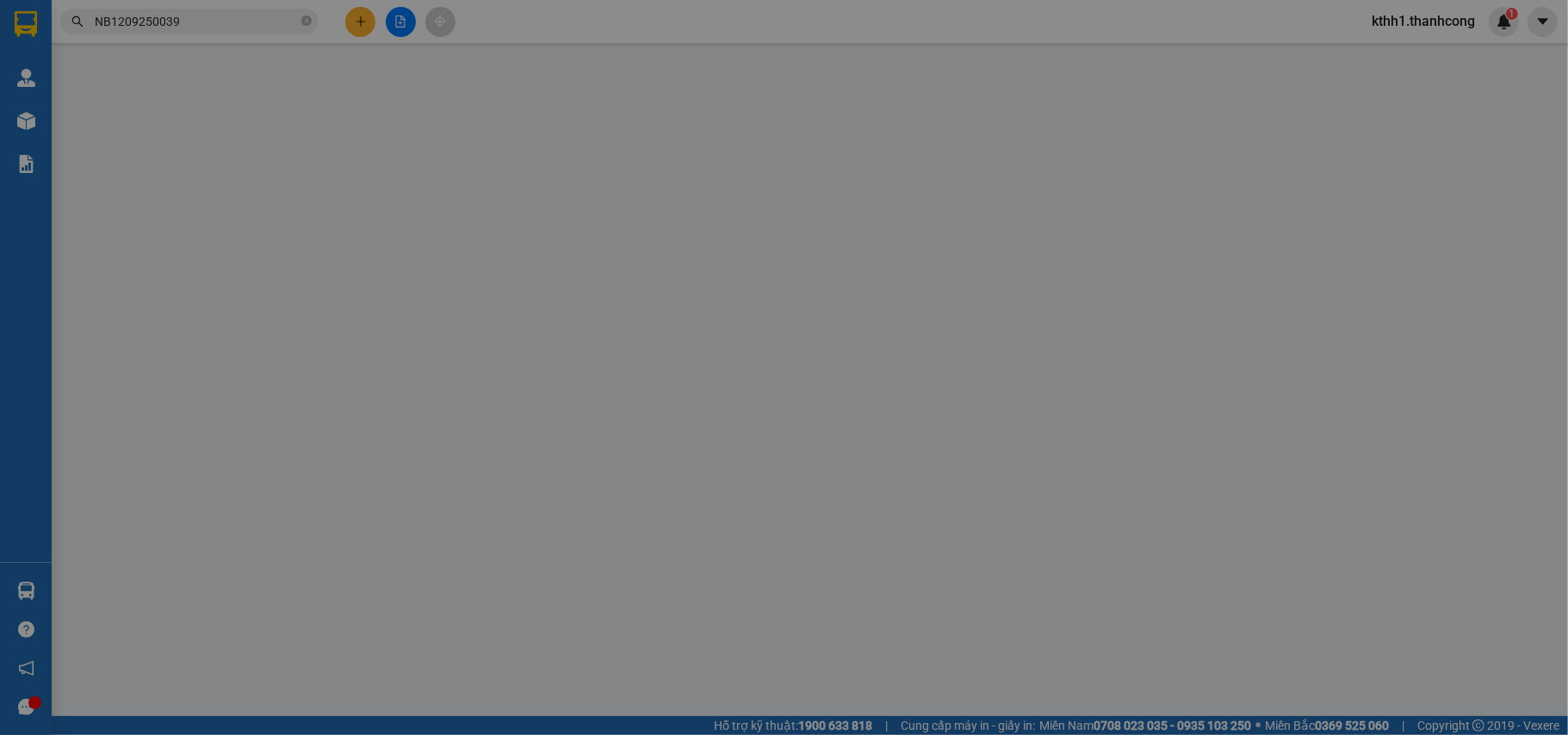
type input "0896886088"
type input "DUC TAI"
checkbox input "true"
type input "Co.opmart Đồng Xoài, Phú Riềng Đỏ, Tân Bình, Đồng Xoài, Bình Phước"
type input "30.000"
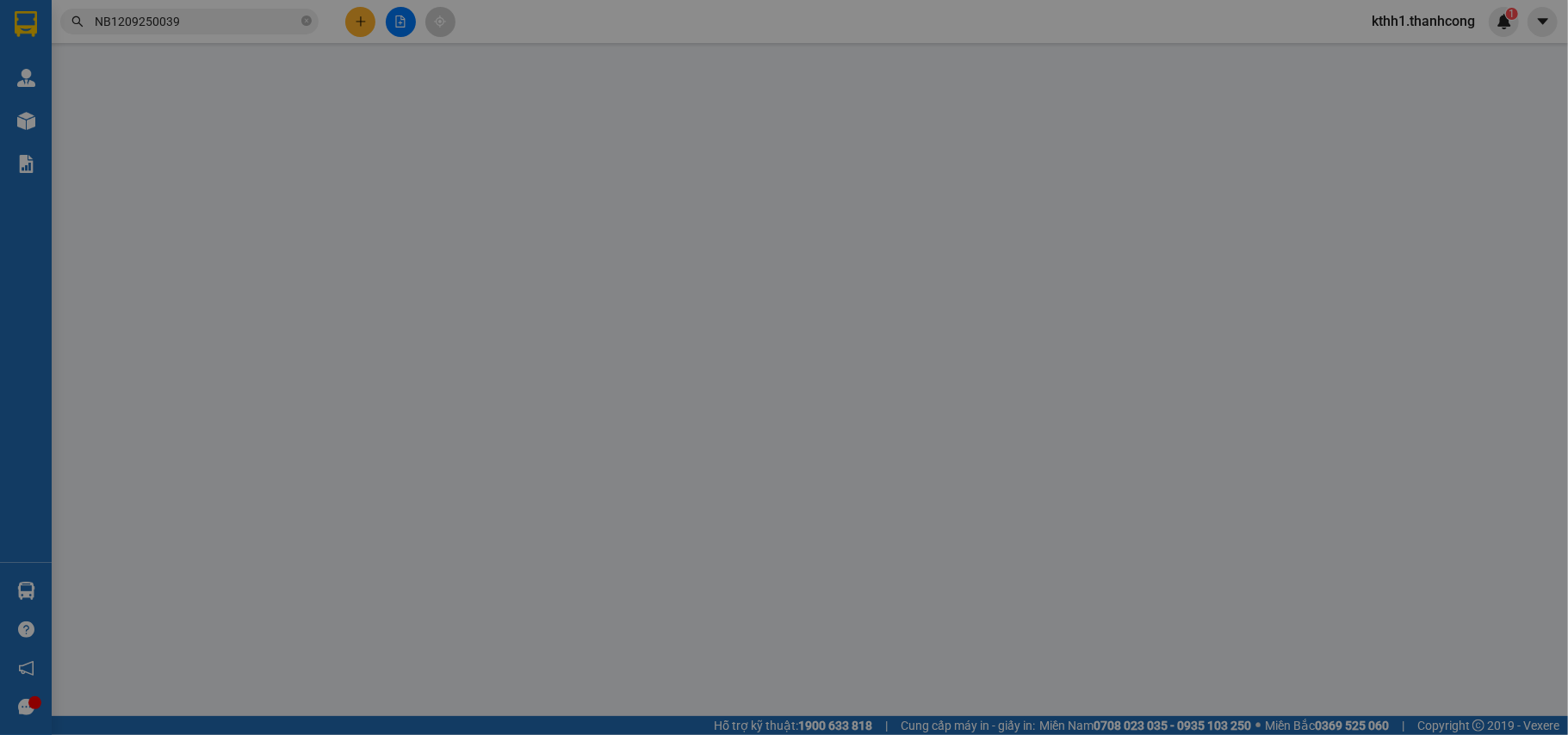
type input "0382052703"
type input "NGUYỄN NGÔ KHẮC HUY"
type input "70.000"
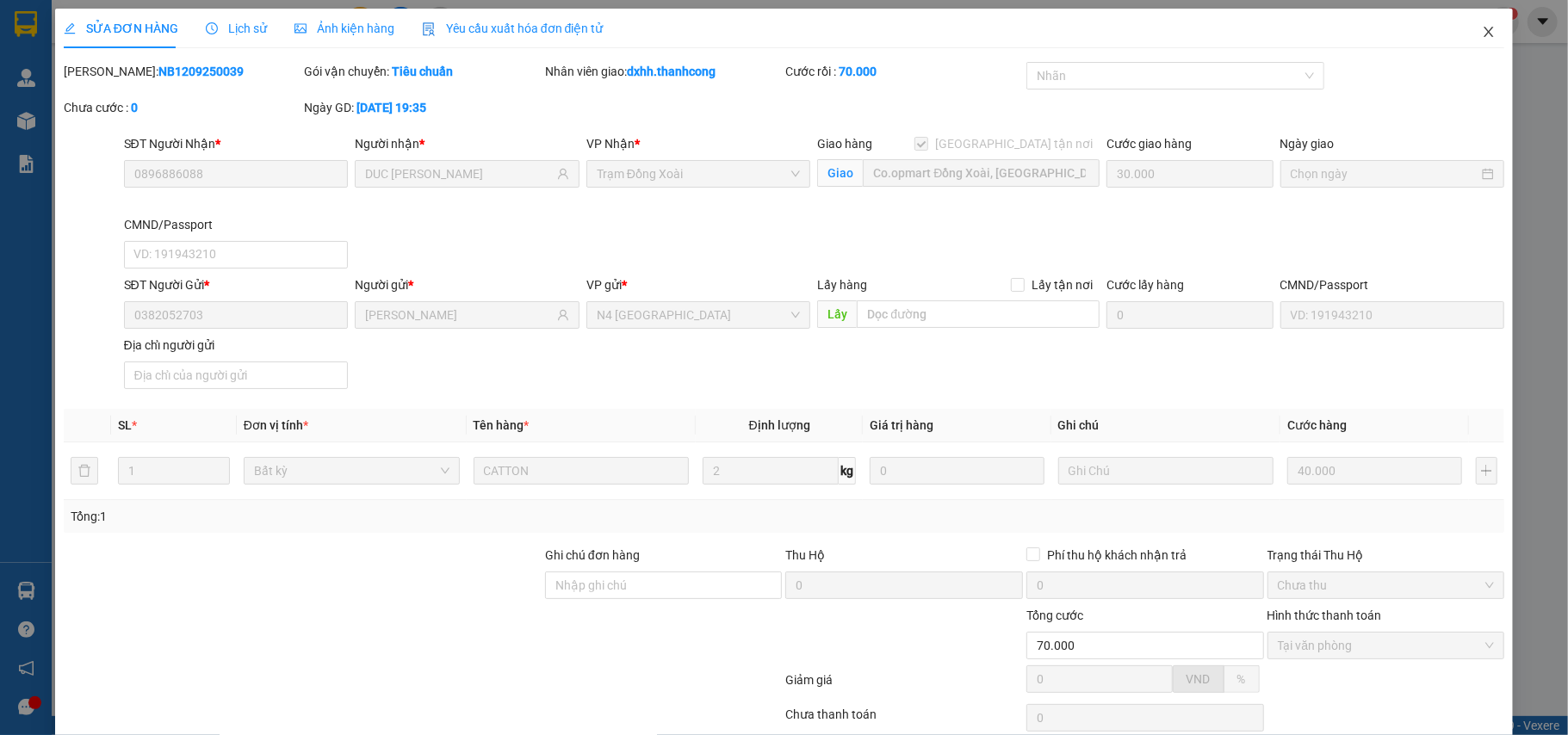
click at [1485, 35] on icon "close" at bounding box center [1489, 32] width 10 height 10
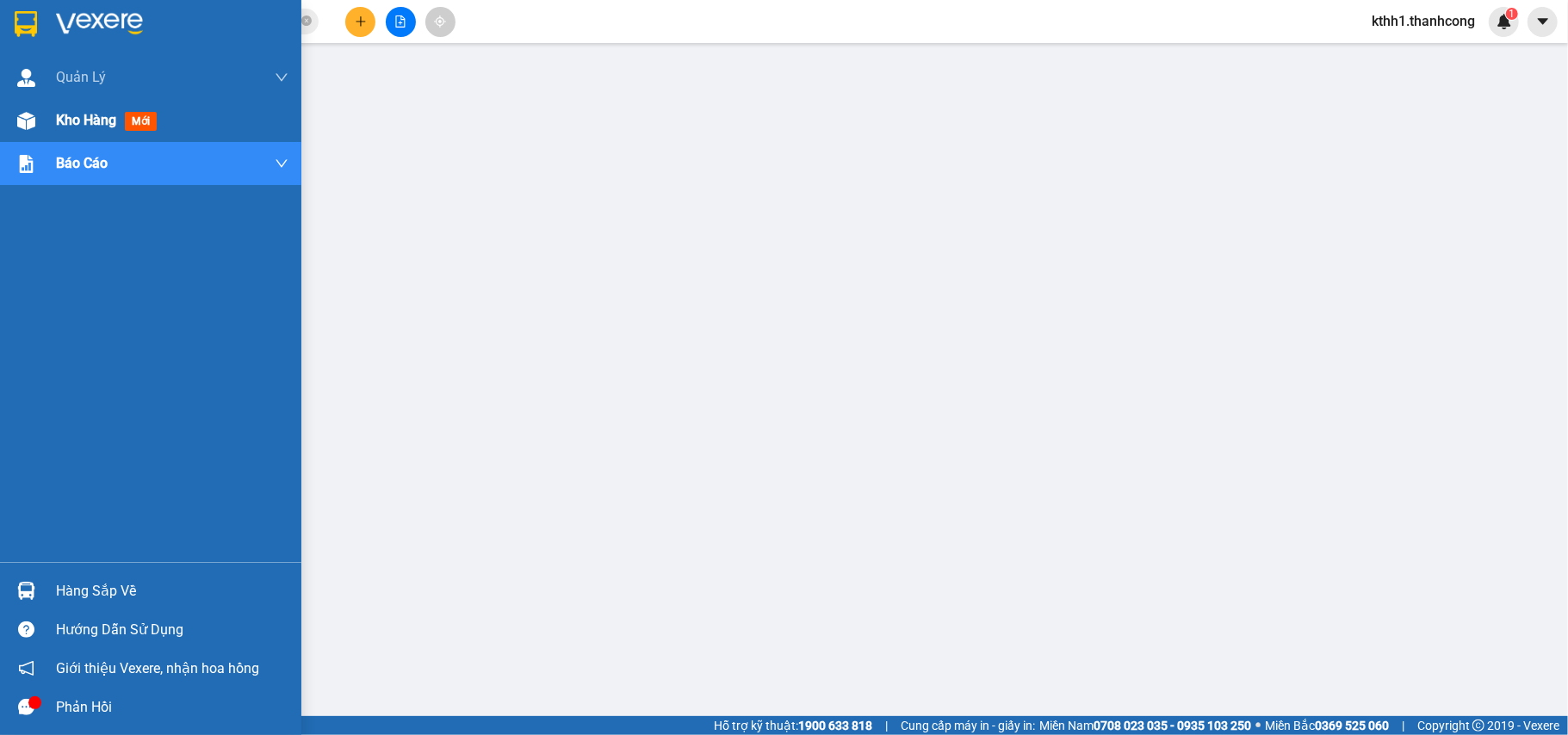
click at [90, 122] on span "Kho hàng" at bounding box center [85, 120] width 60 height 17
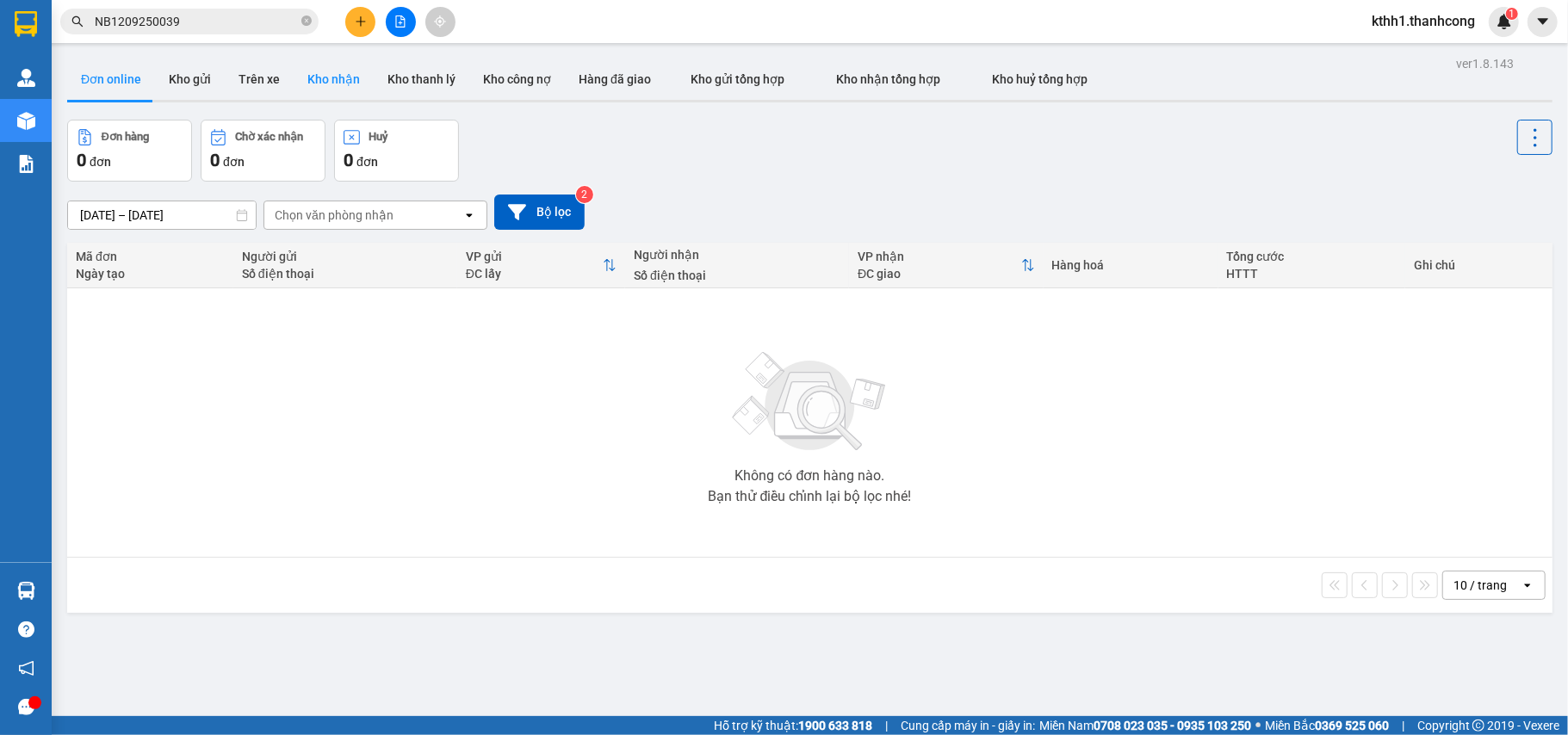
click at [342, 76] on button "Kho nhận" at bounding box center [334, 79] width 80 height 42
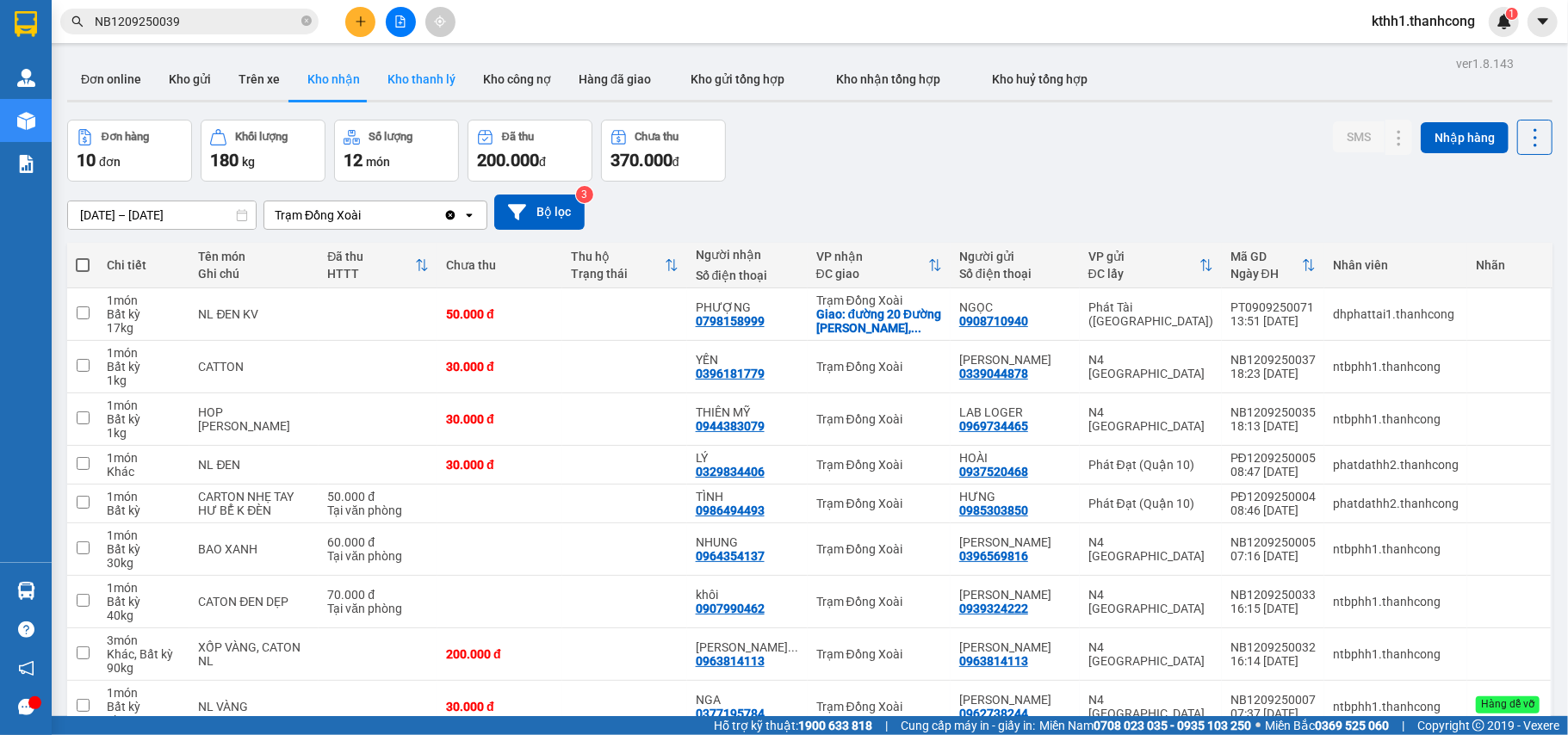
click at [424, 76] on button "Kho thanh lý" at bounding box center [422, 79] width 96 height 42
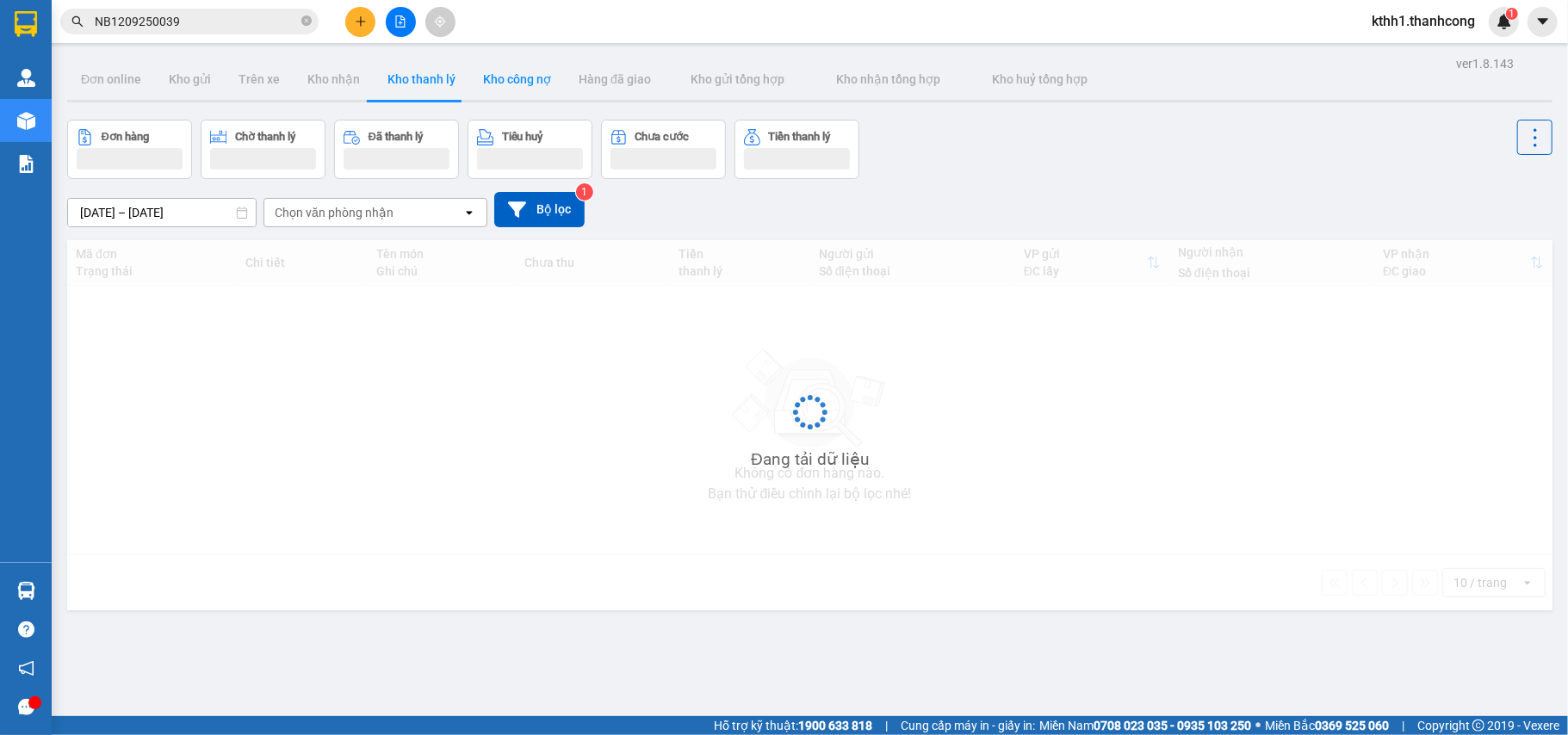
click at [534, 81] on button "Kho công nợ" at bounding box center [517, 79] width 96 height 42
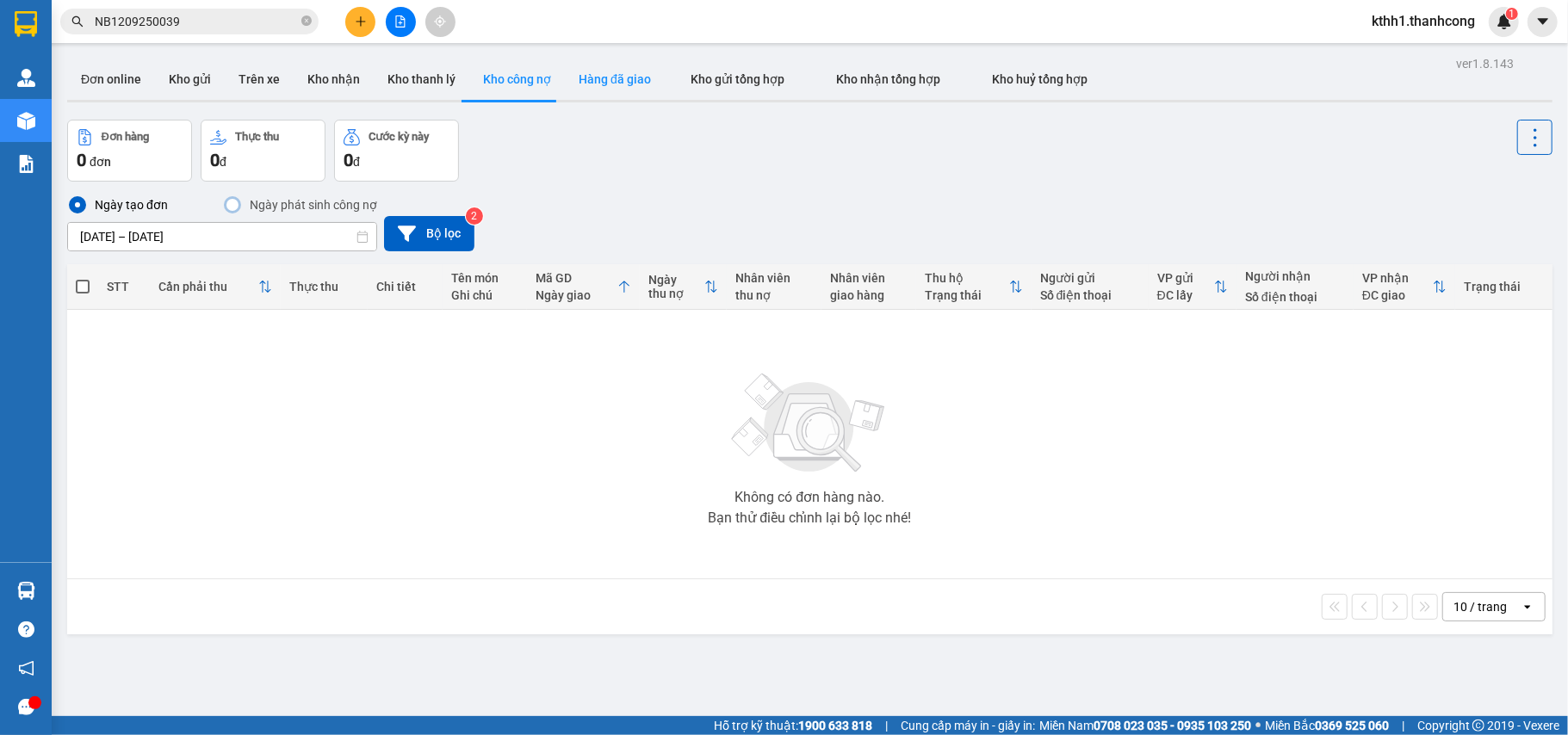
click at [612, 79] on button "Hàng đã giao" at bounding box center [615, 79] width 100 height 42
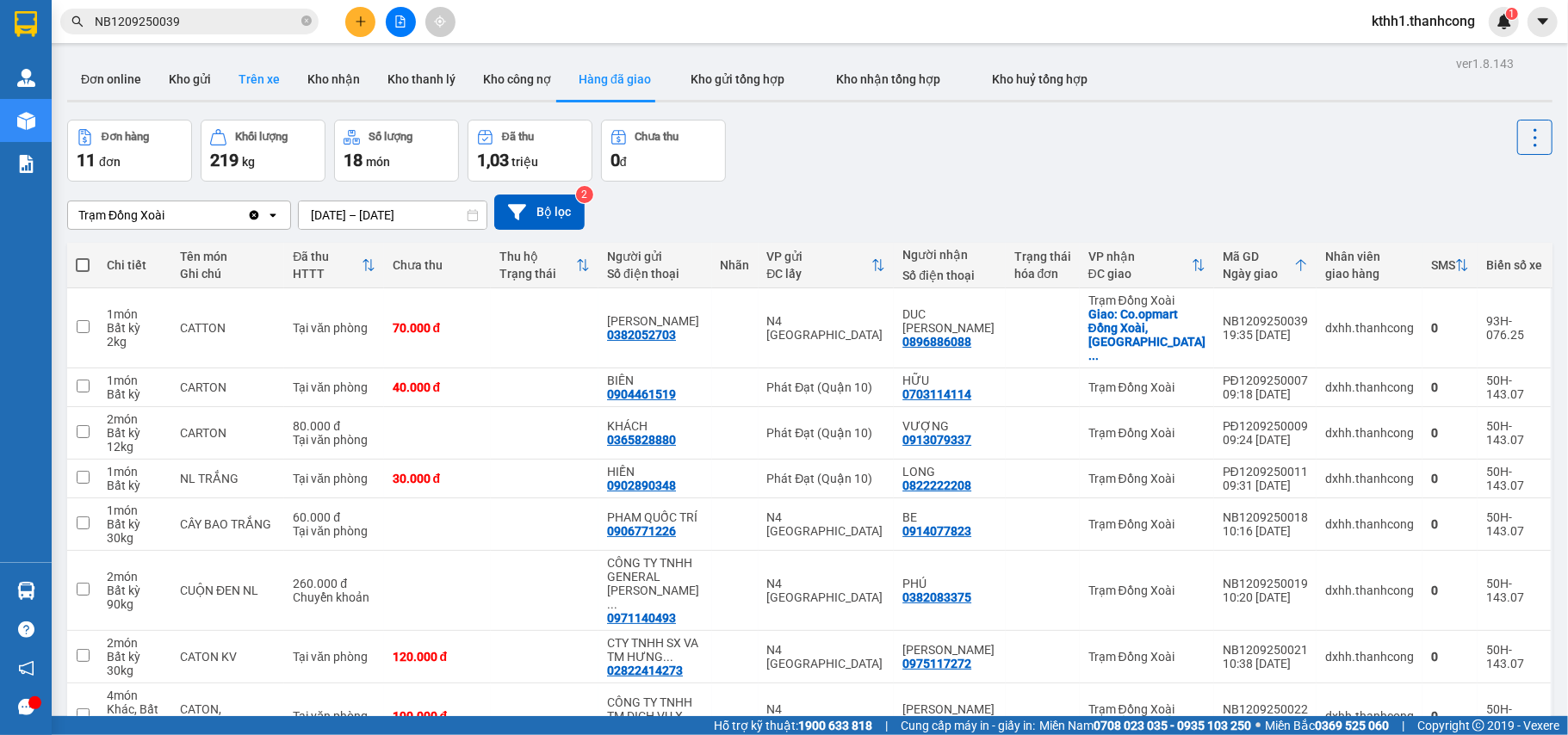
click at [259, 77] on button "Trên xe" at bounding box center [259, 79] width 69 height 42
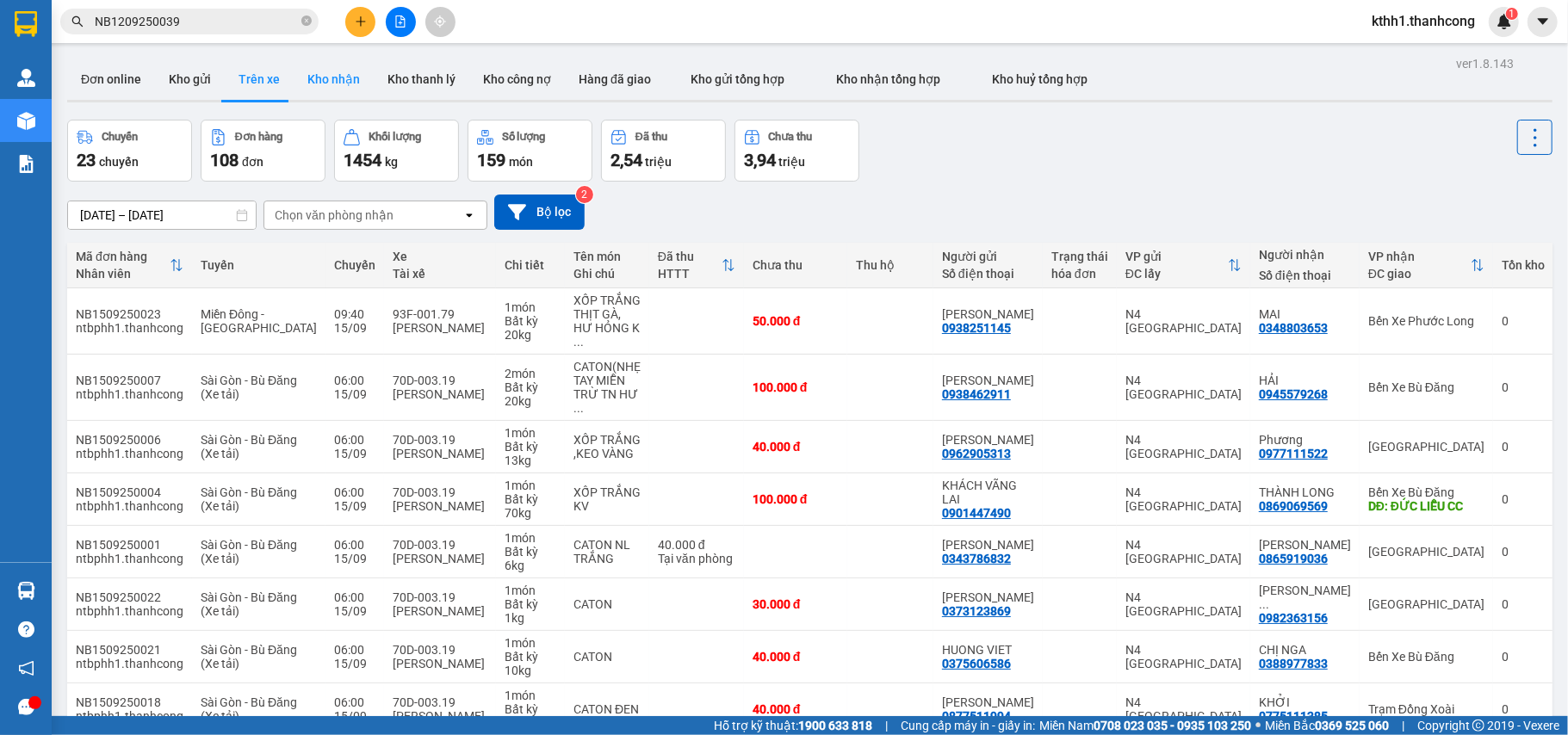
click at [339, 93] on button "Kho nhận" at bounding box center [334, 79] width 80 height 42
type input "13/09/2025 – 15/09/2025"
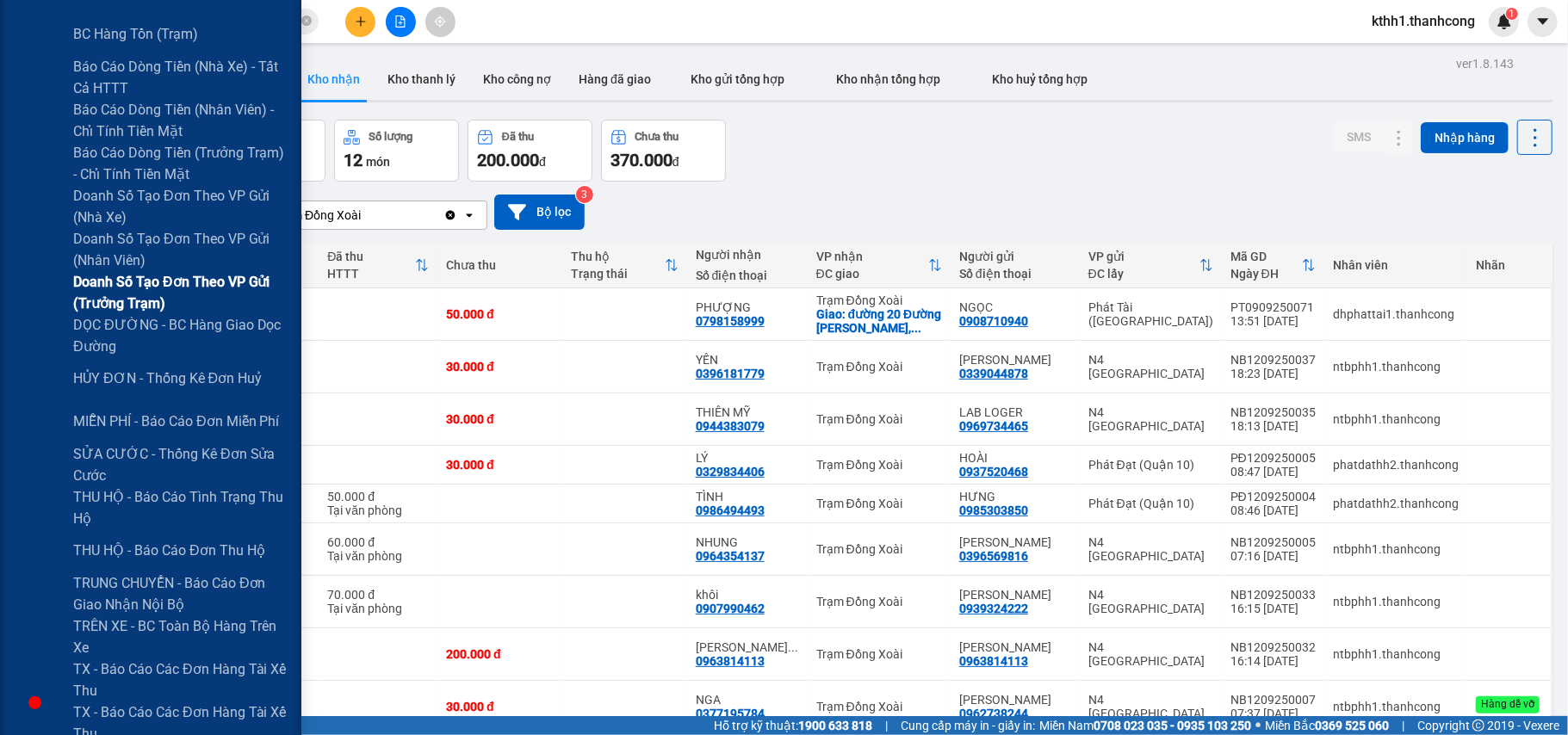
scroll to position [569, 0]
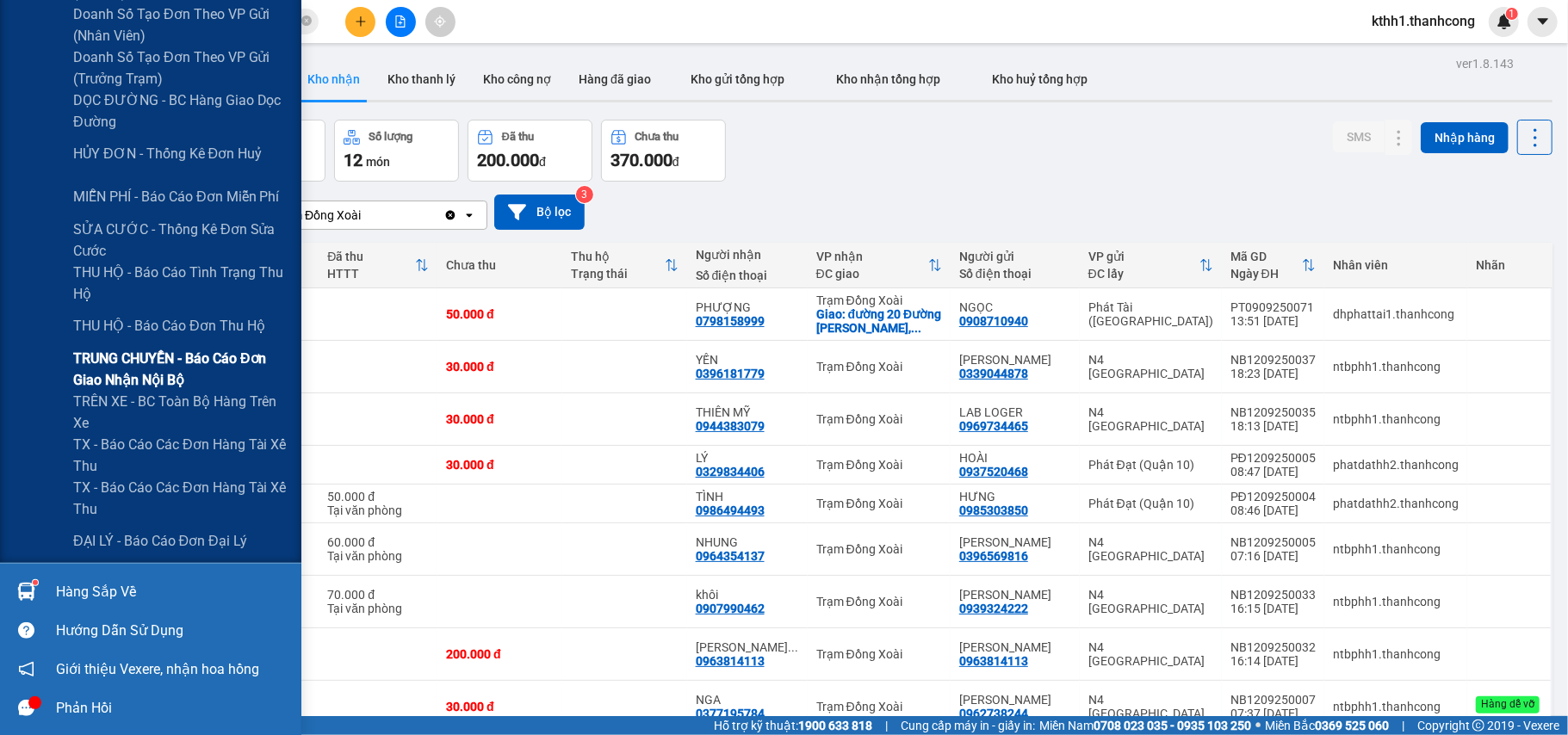
click at [177, 370] on span "TRUNG CHUYỂN - Báo cáo đơn giao nhận nội bộ" at bounding box center [181, 369] width 216 height 43
